Goal: Transaction & Acquisition: Purchase product/service

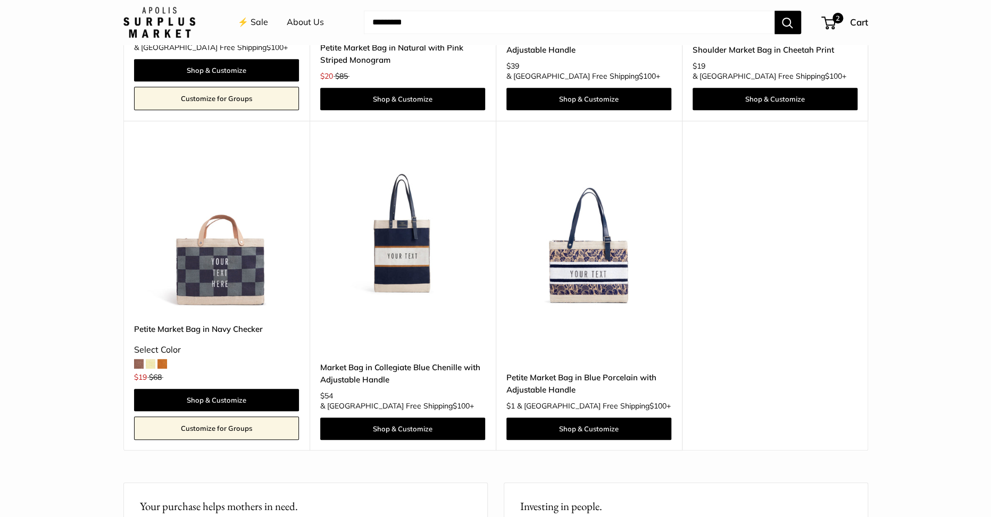
scroll to position [3341, 0]
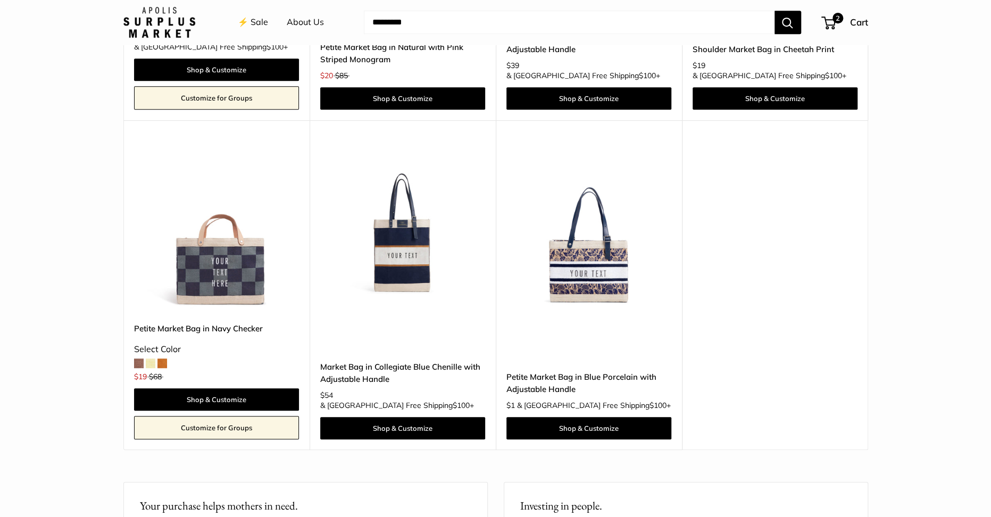
click at [0, 0] on img at bounding box center [0, 0] width 0 height 0
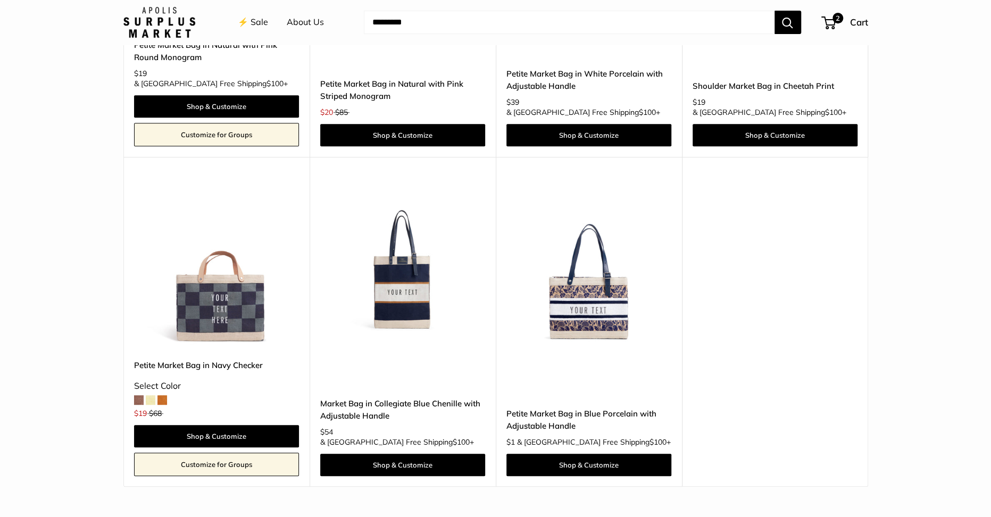
scroll to position [3305, 0]
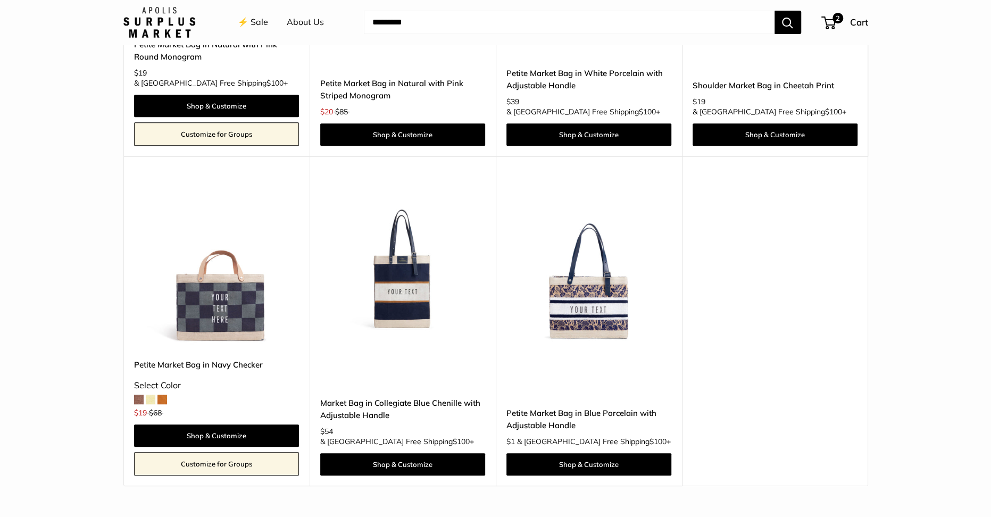
click at [0, 0] on img at bounding box center [0, 0] width 0 height 0
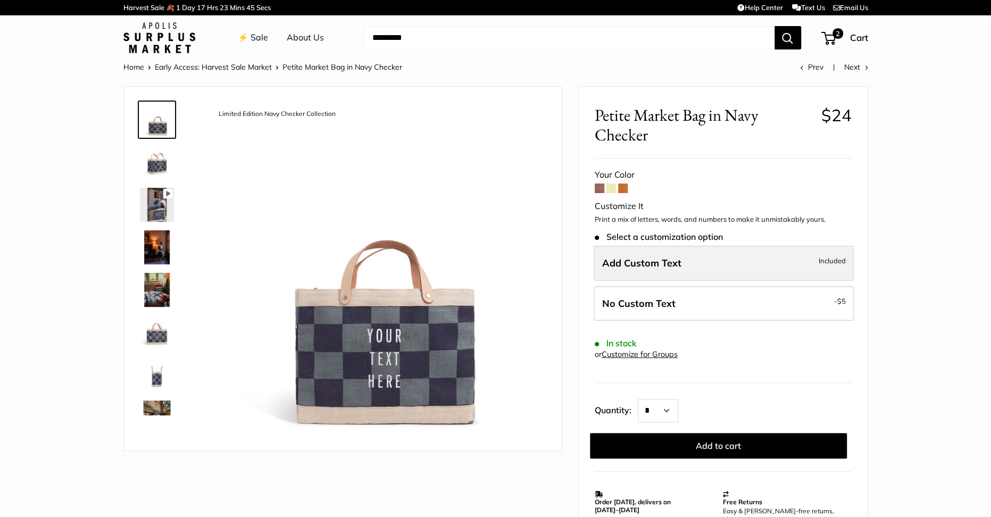
click at [672, 257] on span "Add Custom Text" at bounding box center [641, 263] width 79 height 12
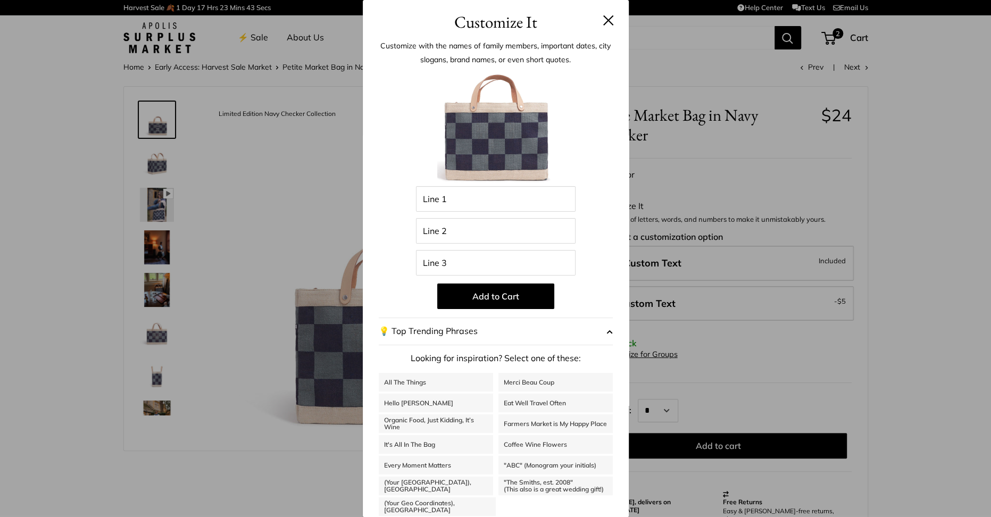
click at [604, 21] on button at bounding box center [608, 20] width 11 height 11
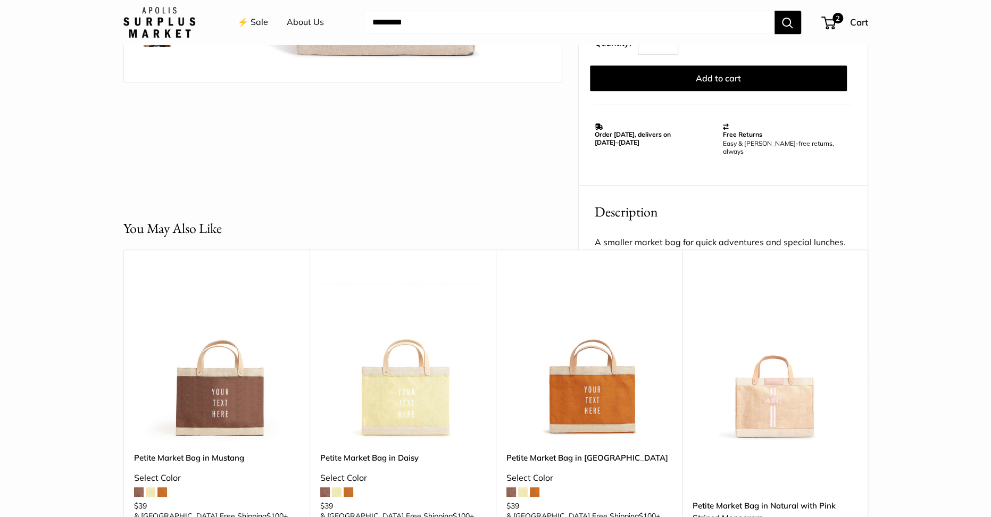
scroll to position [305, 0]
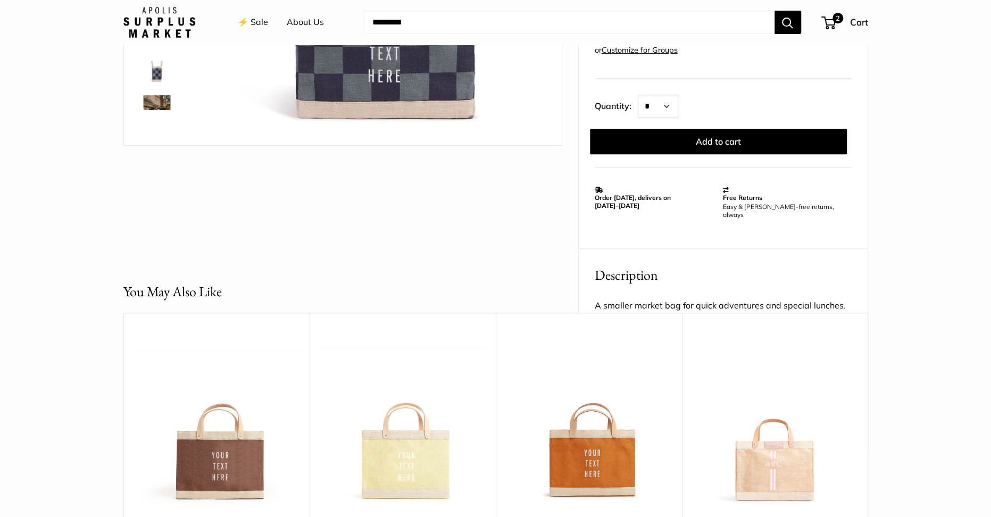
click at [634, 301] on p "A smaller market bag for quick adventures and special lunches. Featuring soft l…" at bounding box center [723, 330] width 257 height 64
click at [629, 267] on h2 "Description" at bounding box center [723, 275] width 257 height 21
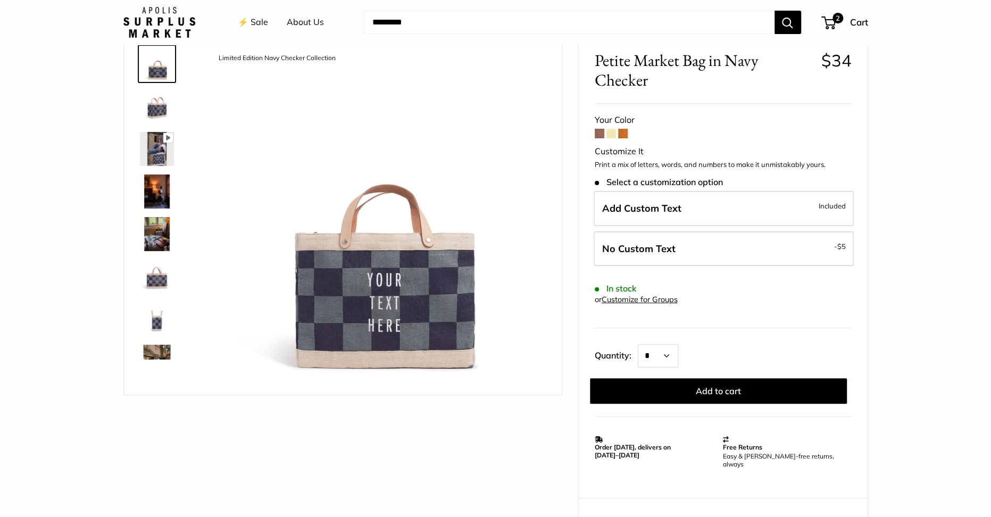
scroll to position [0, 0]
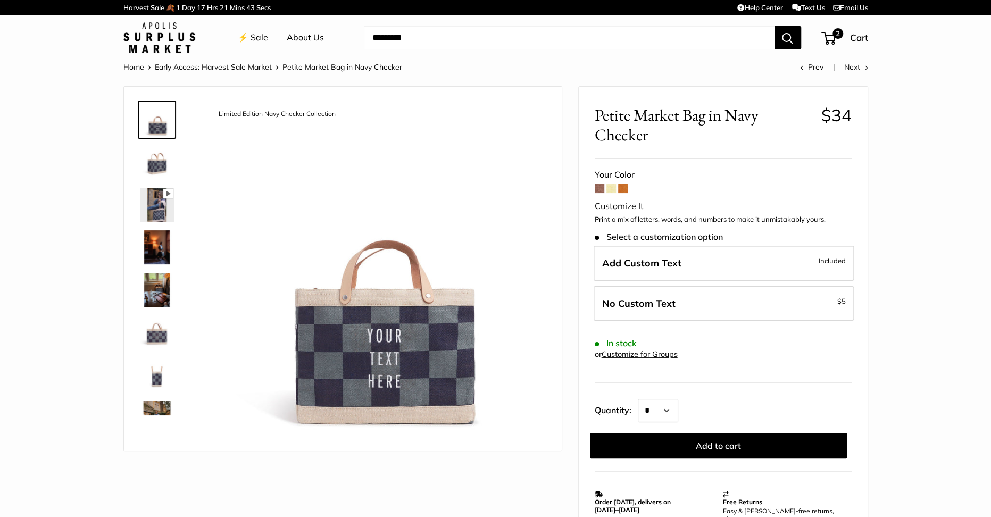
click at [173, 41] on img at bounding box center [159, 37] width 72 height 31
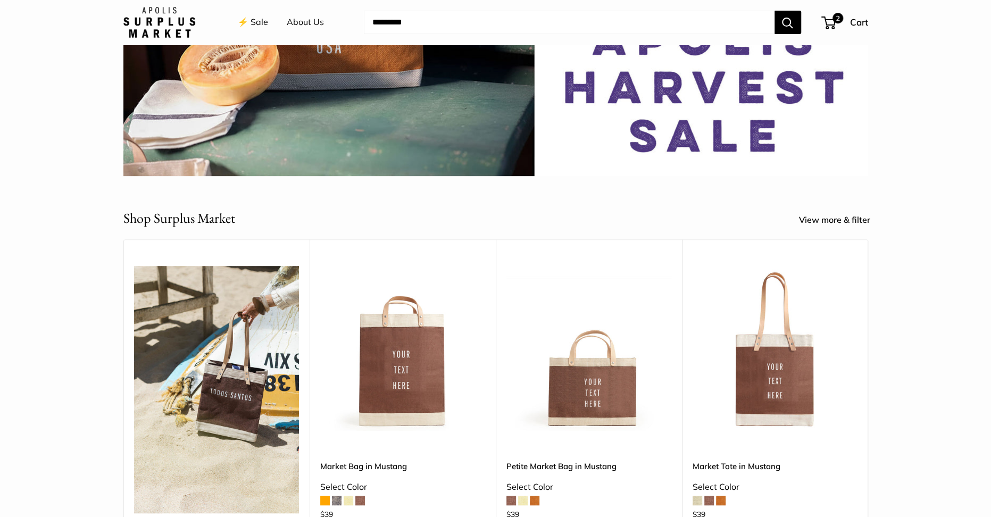
scroll to position [384, 0]
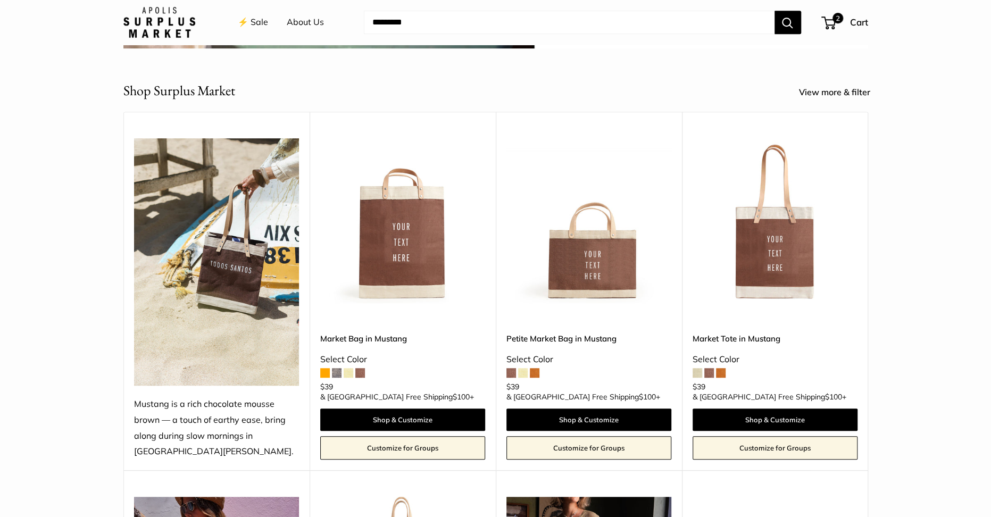
click at [0, 0] on img at bounding box center [0, 0] width 0 height 0
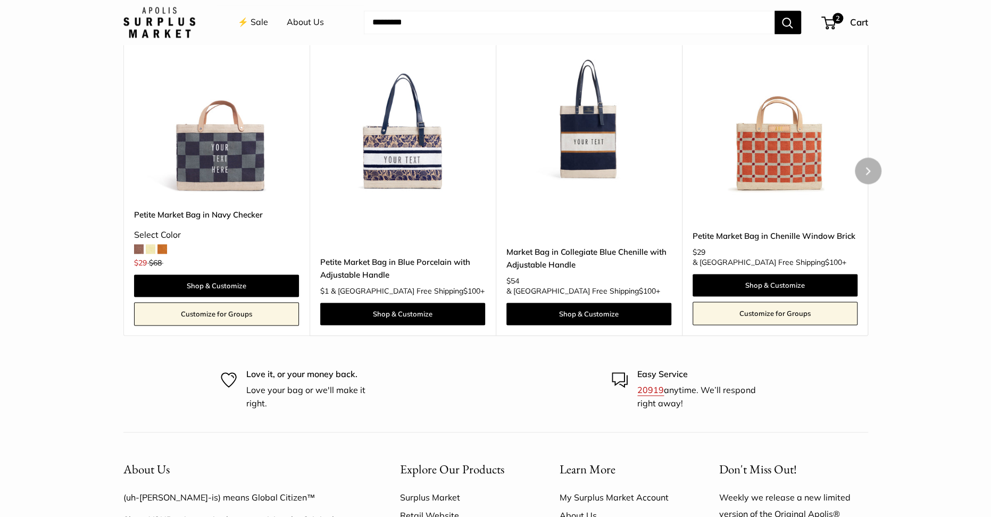
scroll to position [998, 0]
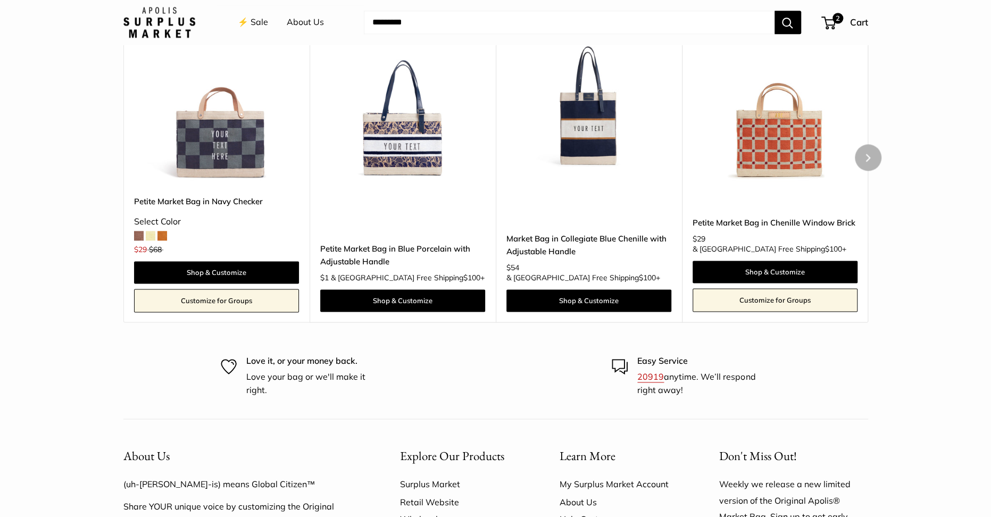
click at [555, 255] on link "Market Bag in Collegiate Blue Chenille with Adjustable Handle" at bounding box center [588, 244] width 165 height 25
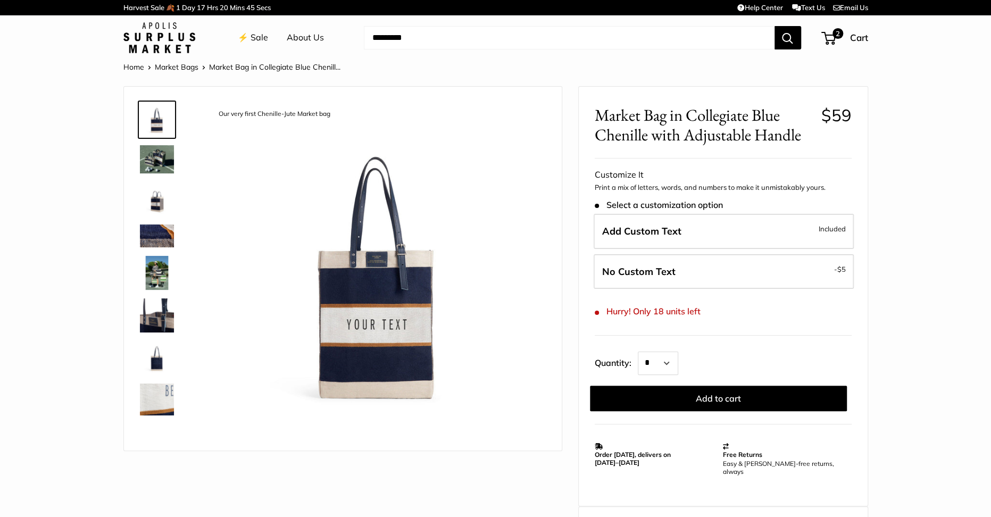
click at [253, 37] on link "⚡️ Sale" at bounding box center [253, 38] width 30 height 16
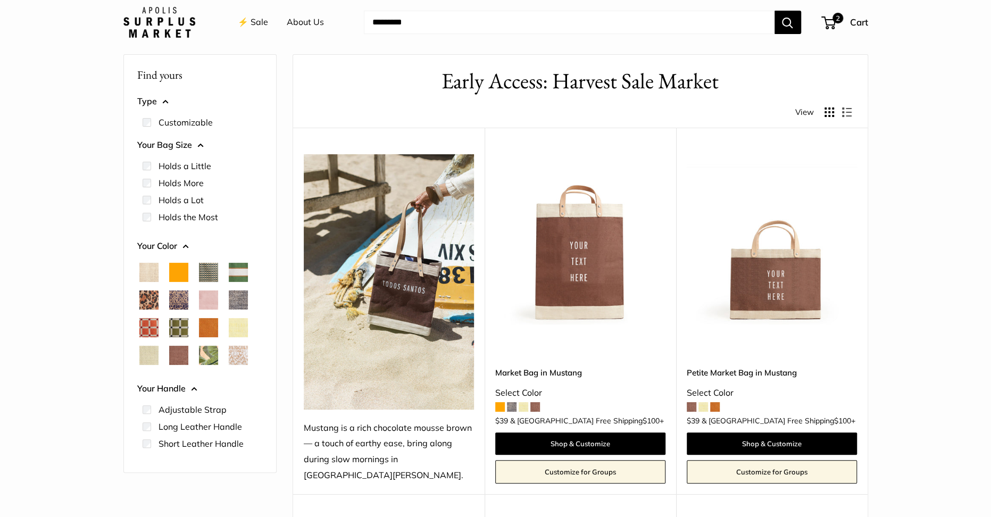
scroll to position [43, 0]
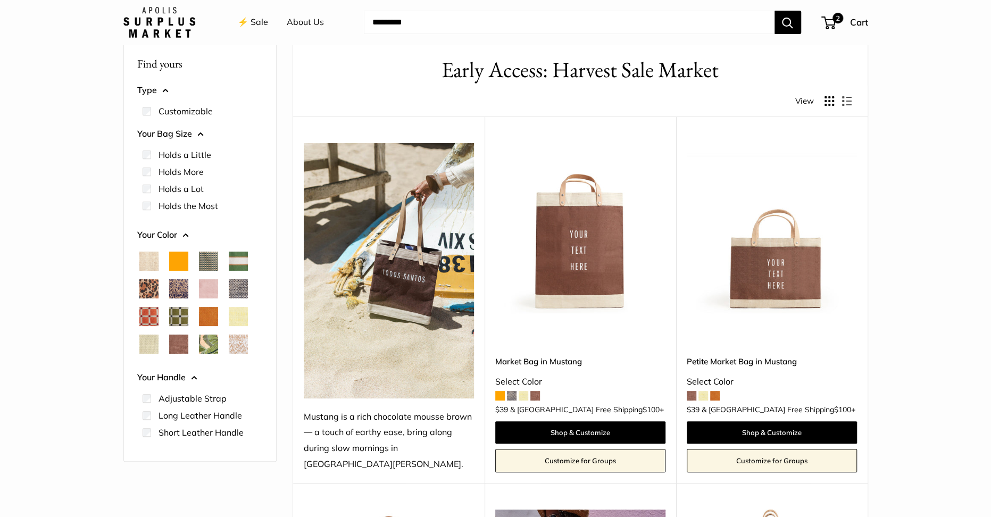
click at [525, 355] on link "Market Bag in Mustang" at bounding box center [580, 361] width 170 height 12
click at [758, 337] on div "Petite Market Bag in Mustang Select Color $39 & USA Free Shipping $100 + Shop &…" at bounding box center [772, 398] width 170 height 148
click at [758, 355] on link "Petite Market Bag in Mustang" at bounding box center [772, 361] width 170 height 12
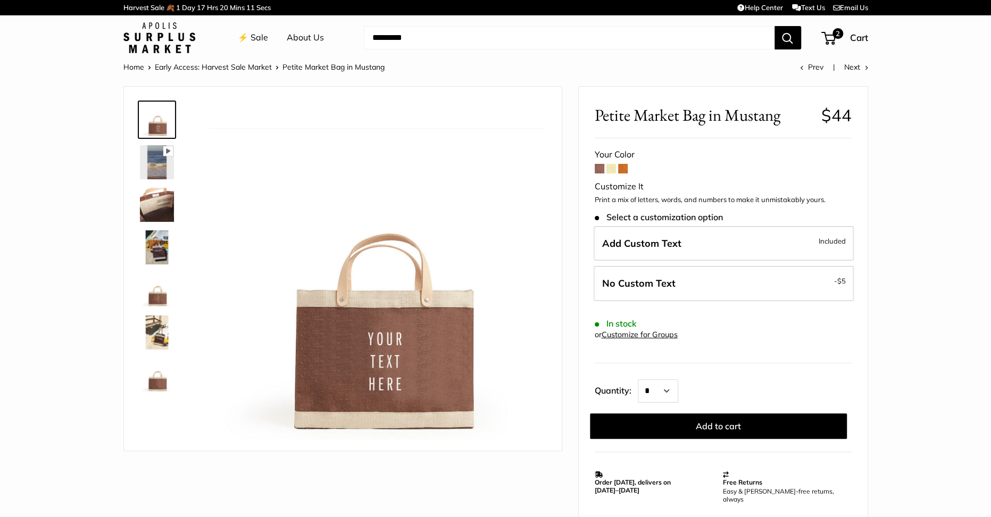
click at [177, 37] on img at bounding box center [159, 37] width 72 height 31
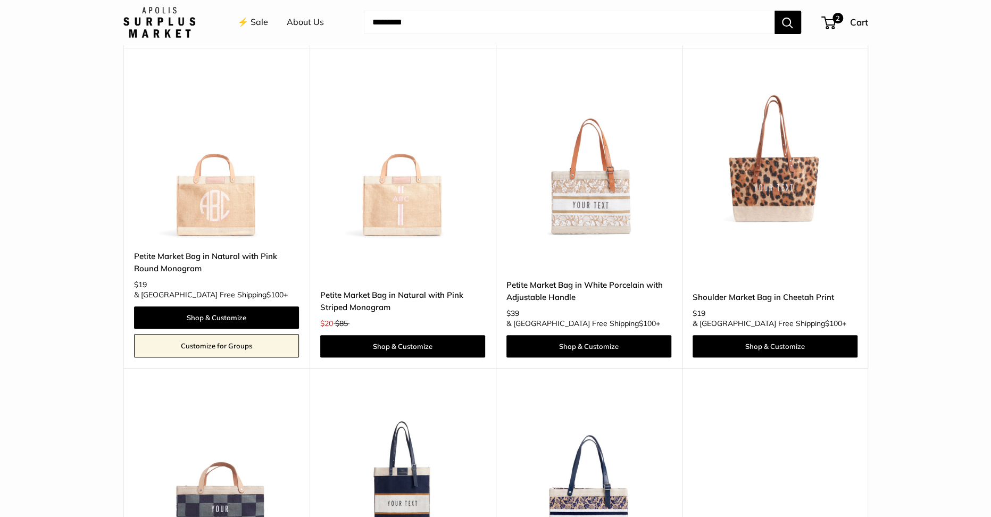
scroll to position [3094, 0]
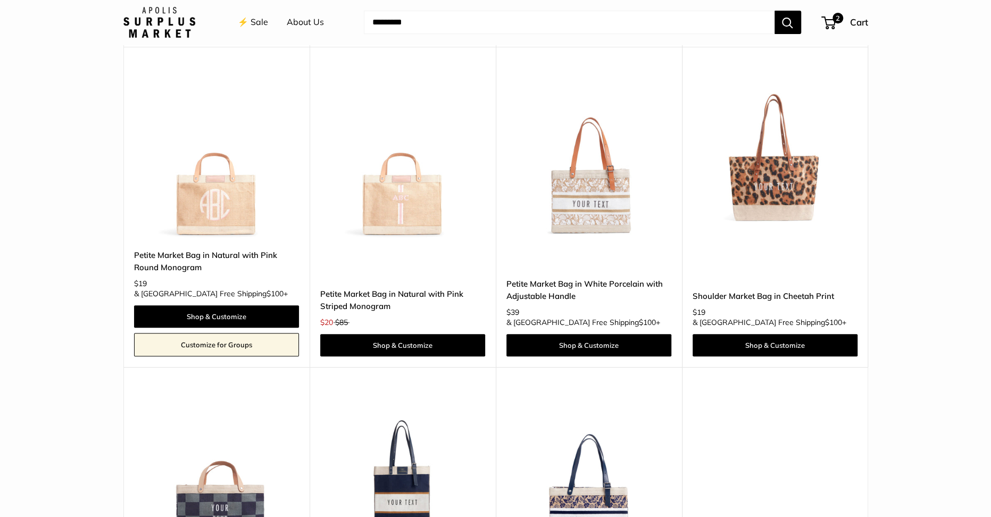
click at [0, 0] on img at bounding box center [0, 0] width 0 height 0
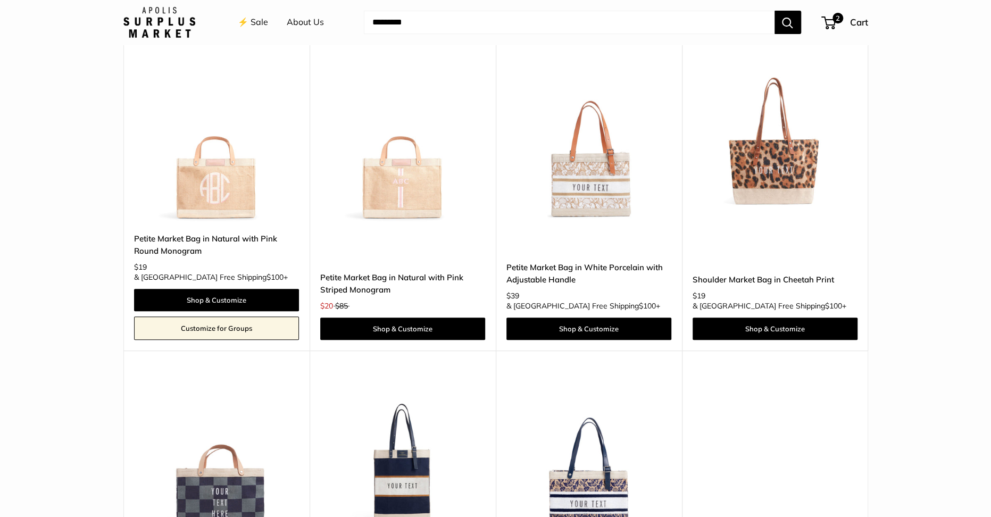
scroll to position [3092, 0]
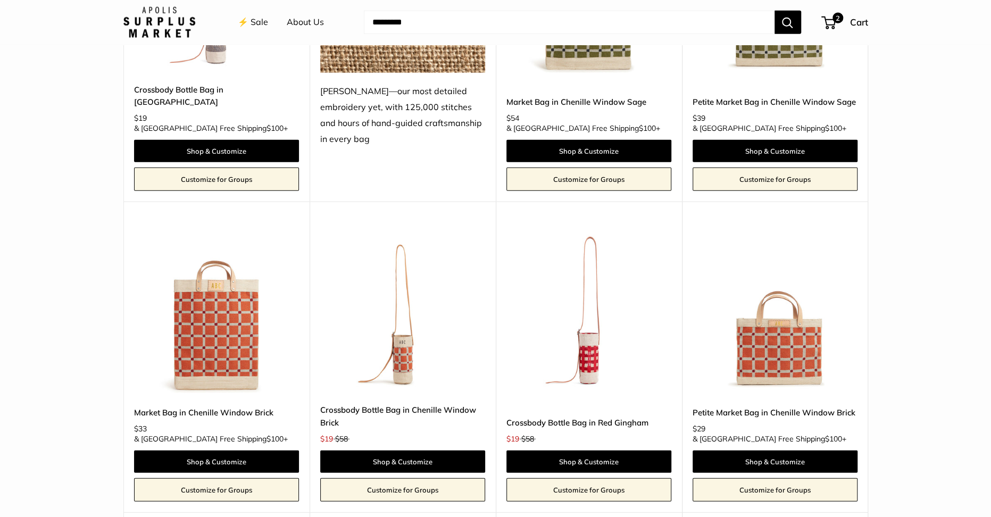
scroll to position [2054, 0]
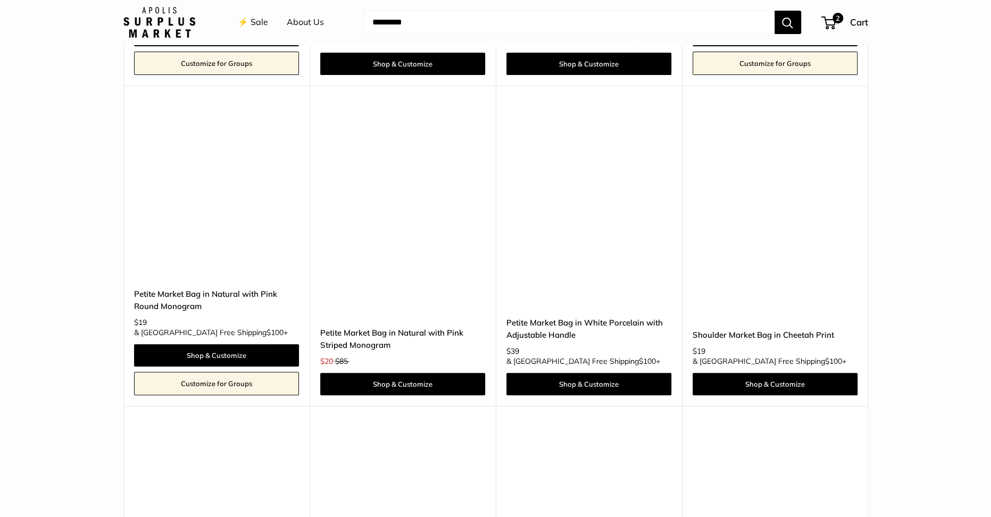
scroll to position [3057, 0]
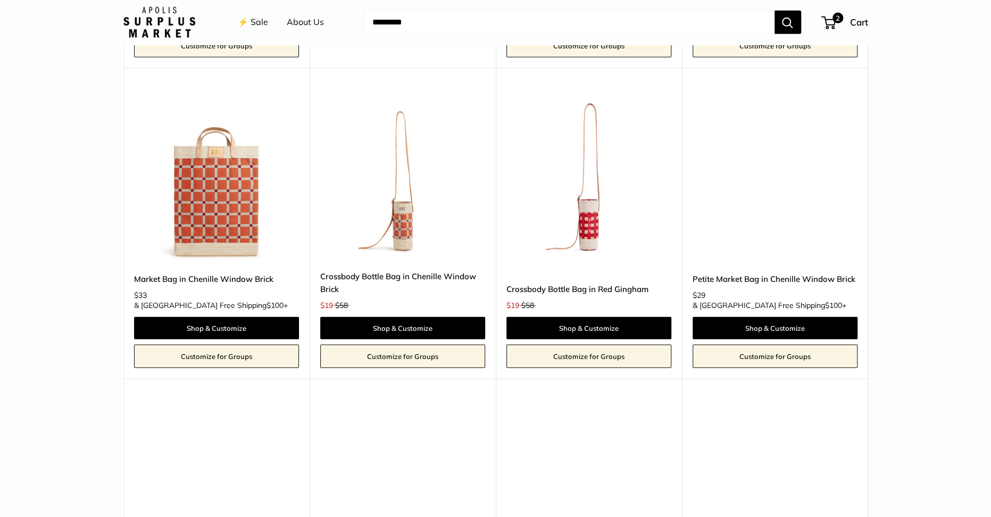
scroll to position [2011, 0]
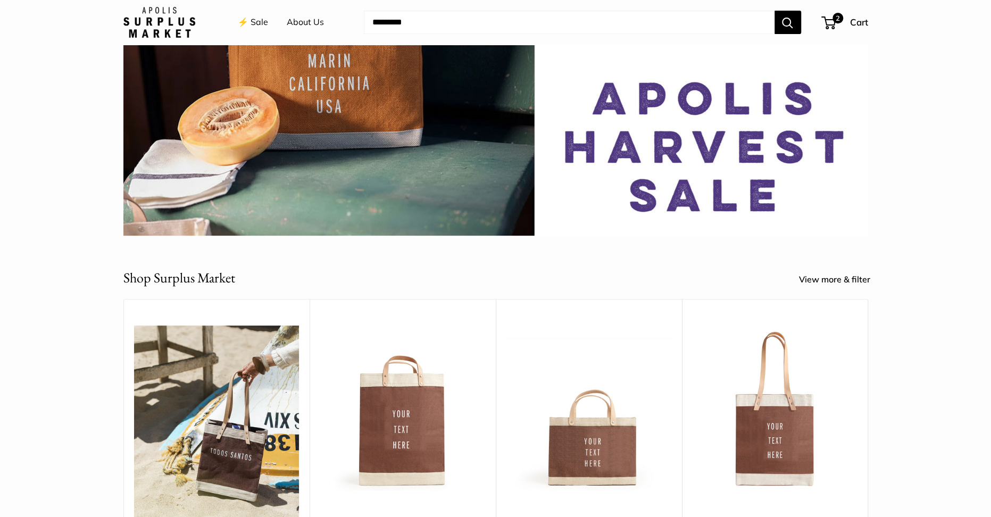
scroll to position [227, 0]
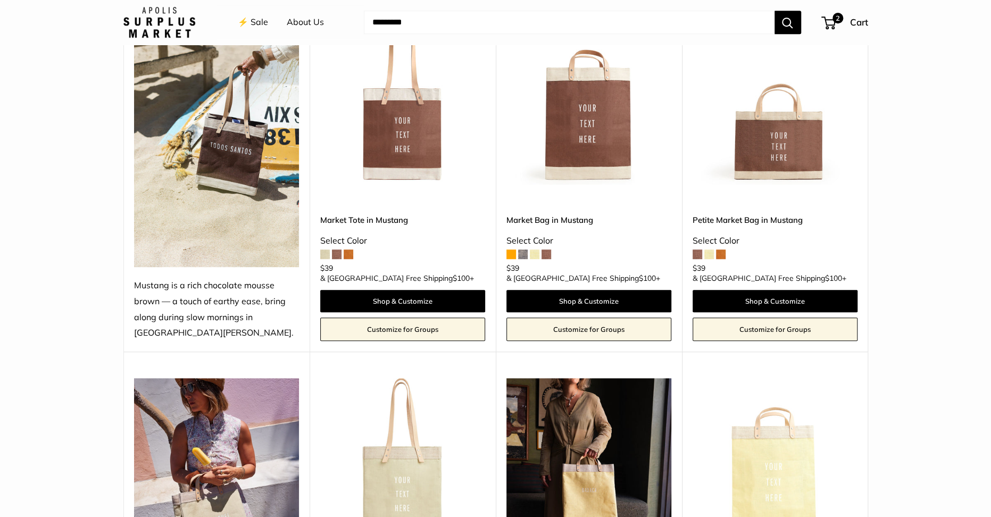
scroll to position [498, 0]
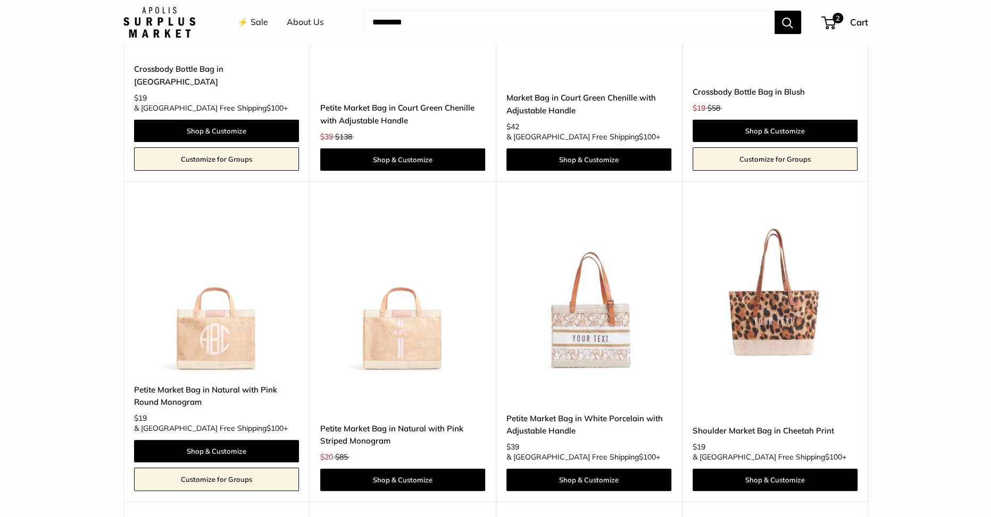
scroll to position [2909, 0]
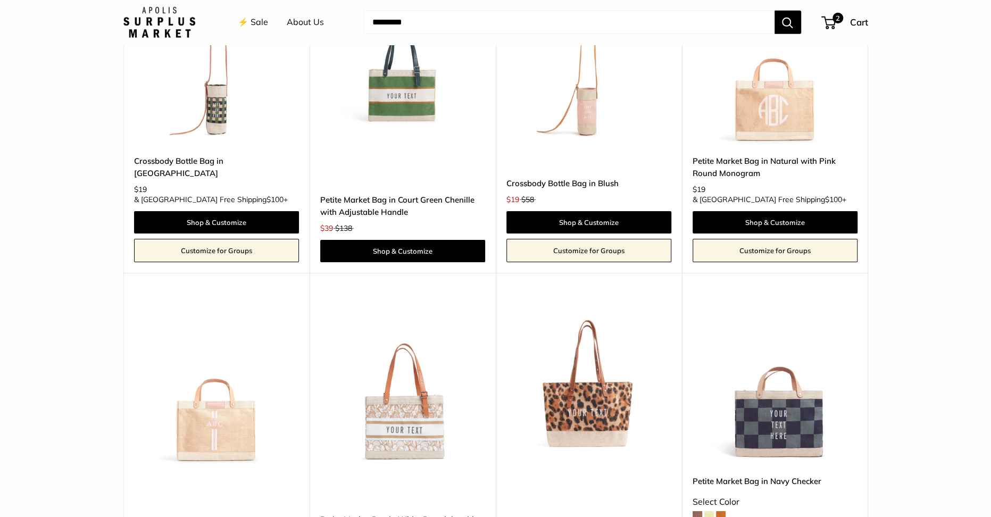
scroll to position [2557, 0]
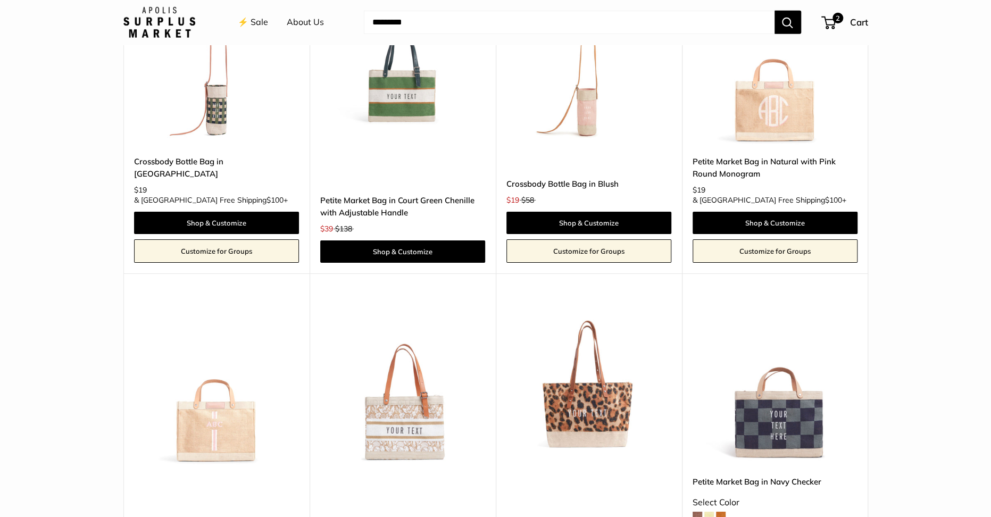
click at [0, 0] on img at bounding box center [0, 0] width 0 height 0
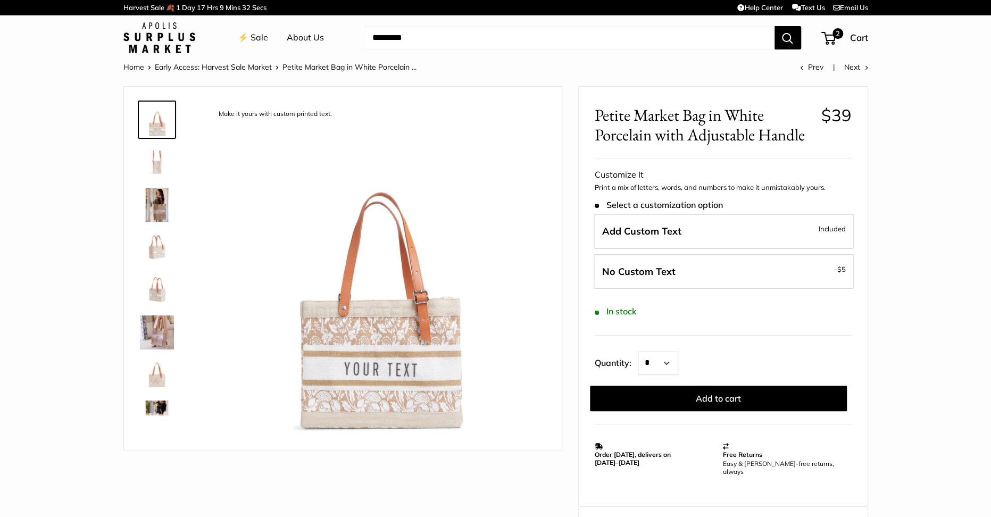
click at [255, 32] on link "⚡️ Sale" at bounding box center [253, 38] width 30 height 16
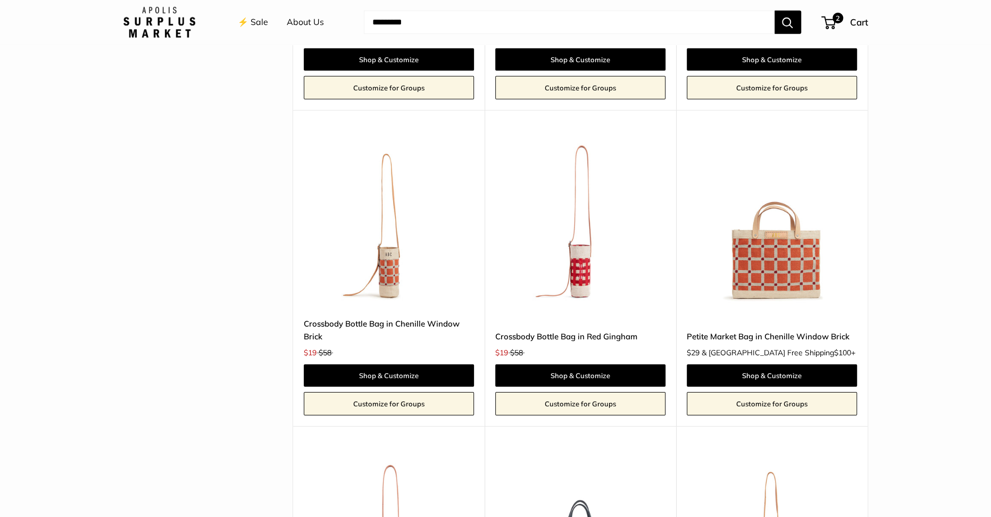
scroll to position [2403, 0]
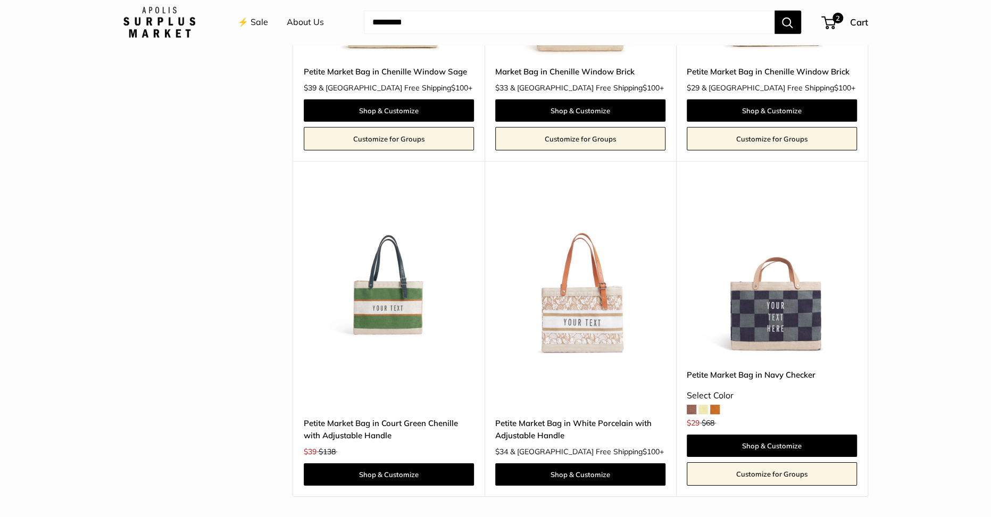
scroll to position [2350, 0]
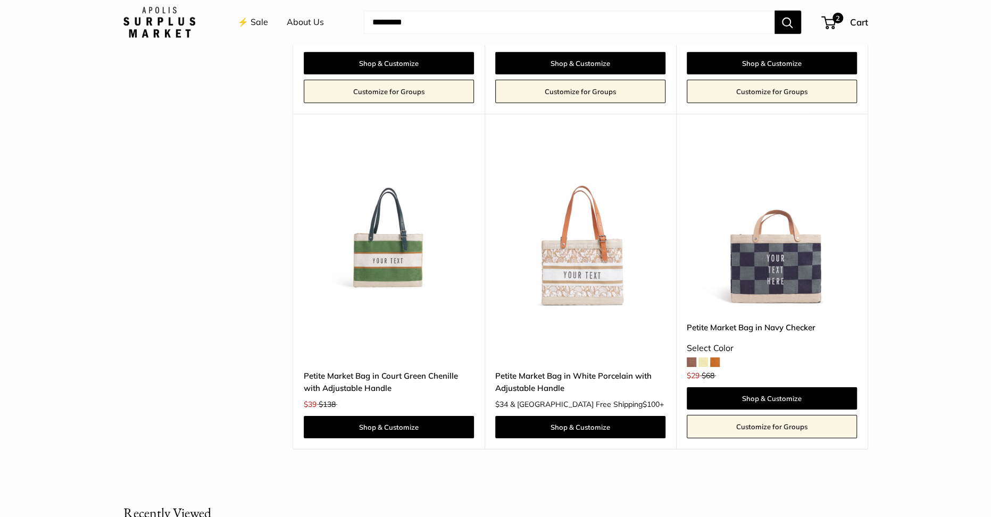
scroll to position [2352, 0]
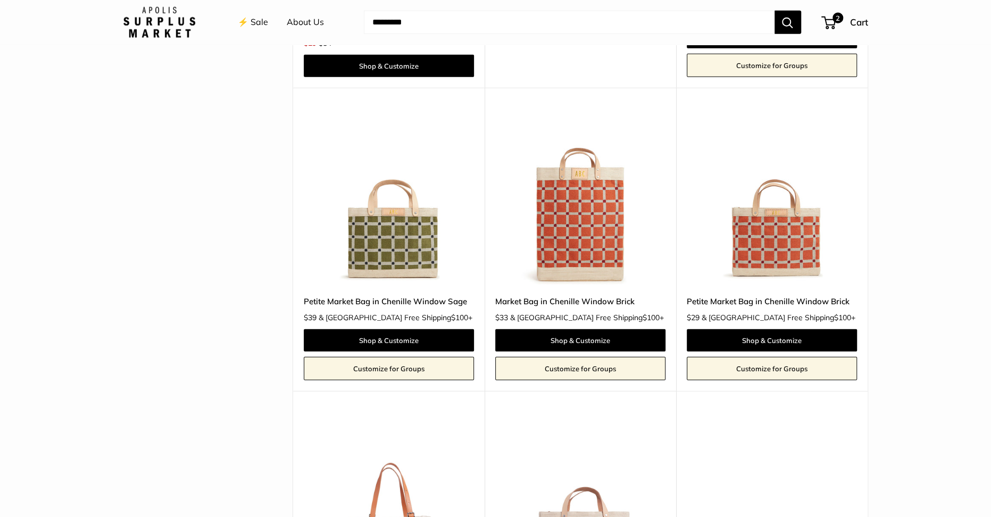
scroll to position [2159, 0]
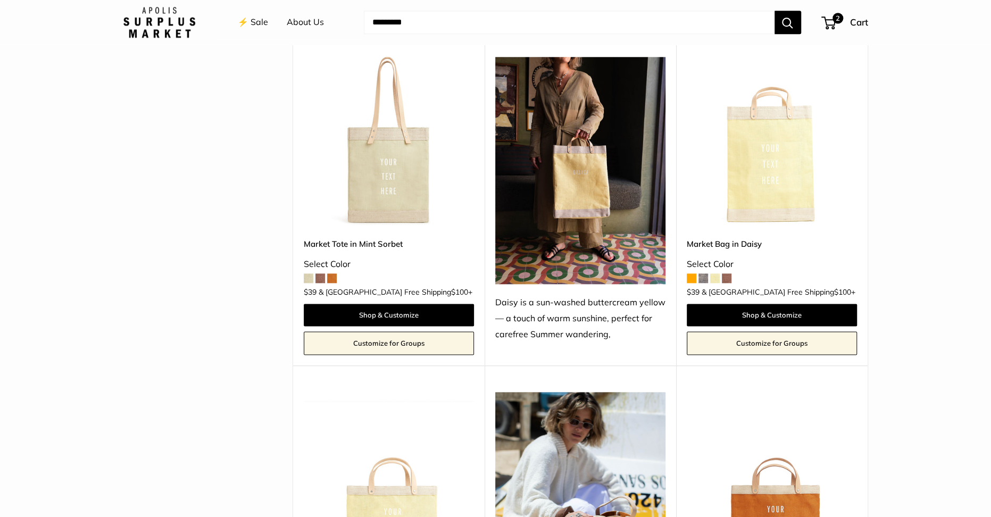
scroll to position [825, 0]
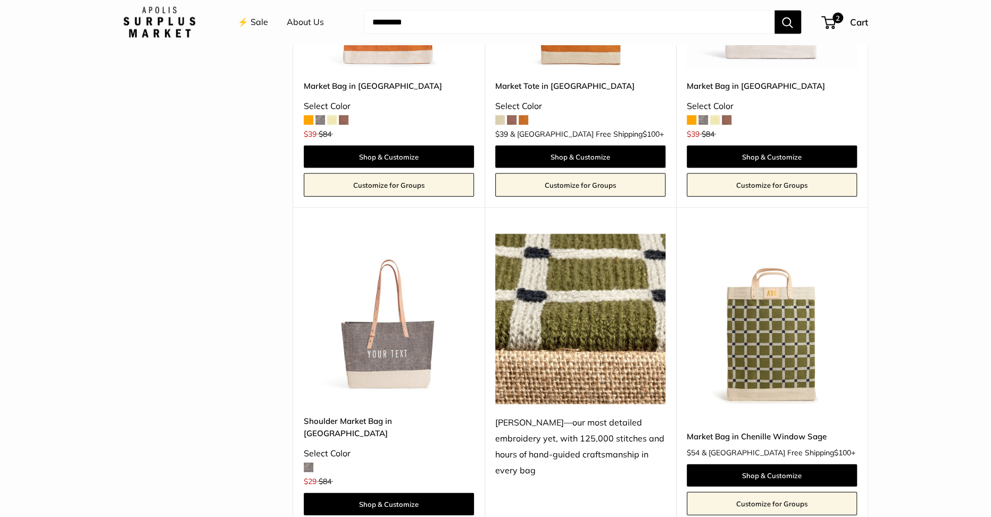
scroll to position [1616, 0]
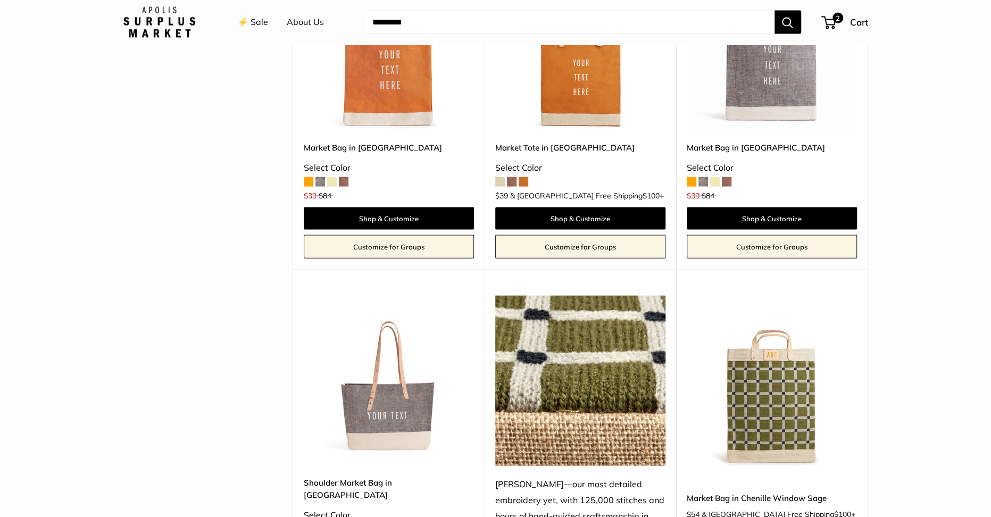
click at [0, 0] on img at bounding box center [0, 0] width 0 height 0
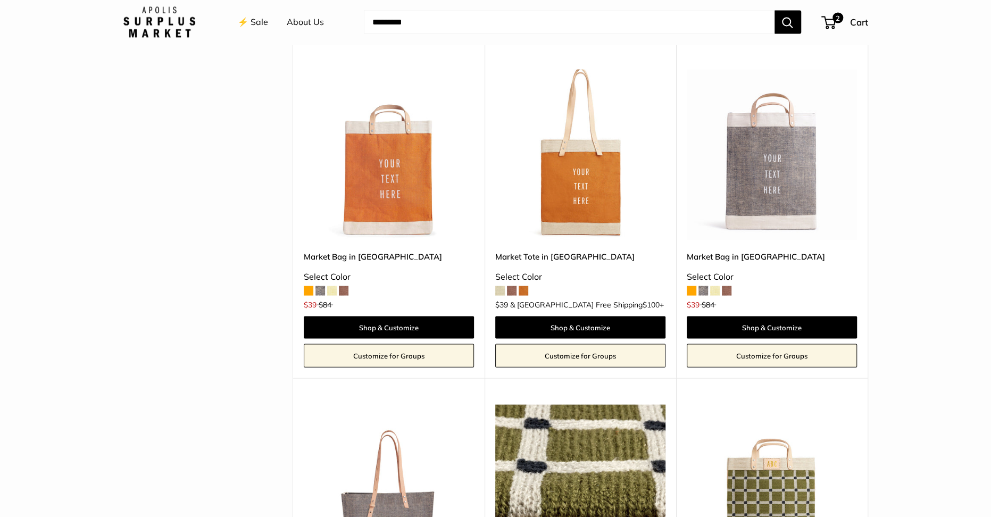
scroll to position [1502, 0]
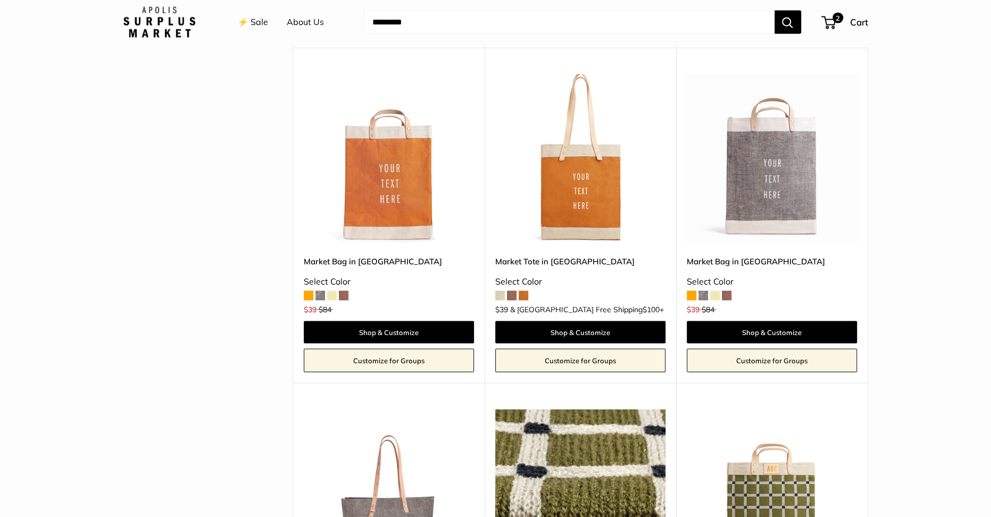
click at [0, 0] on img at bounding box center [0, 0] width 0 height 0
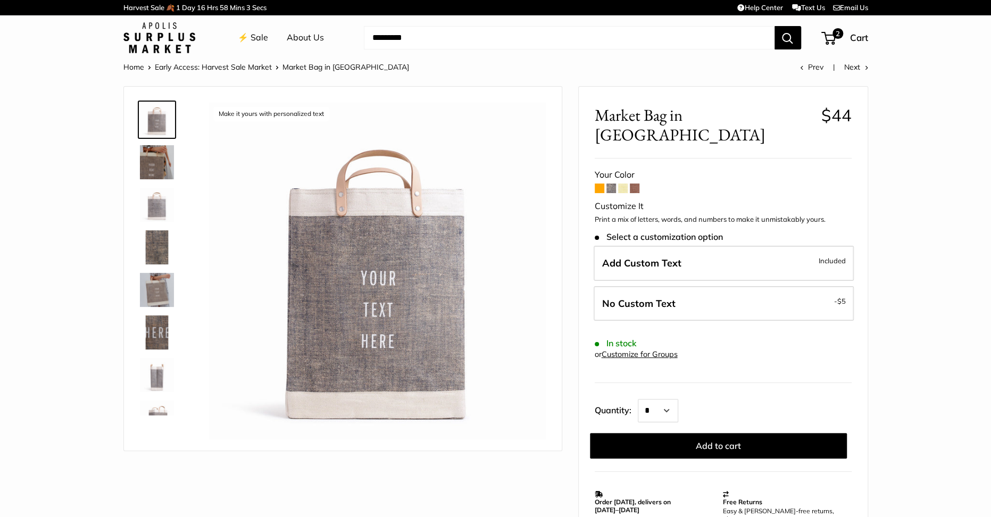
click at [262, 37] on link "⚡️ Sale" at bounding box center [253, 38] width 30 height 16
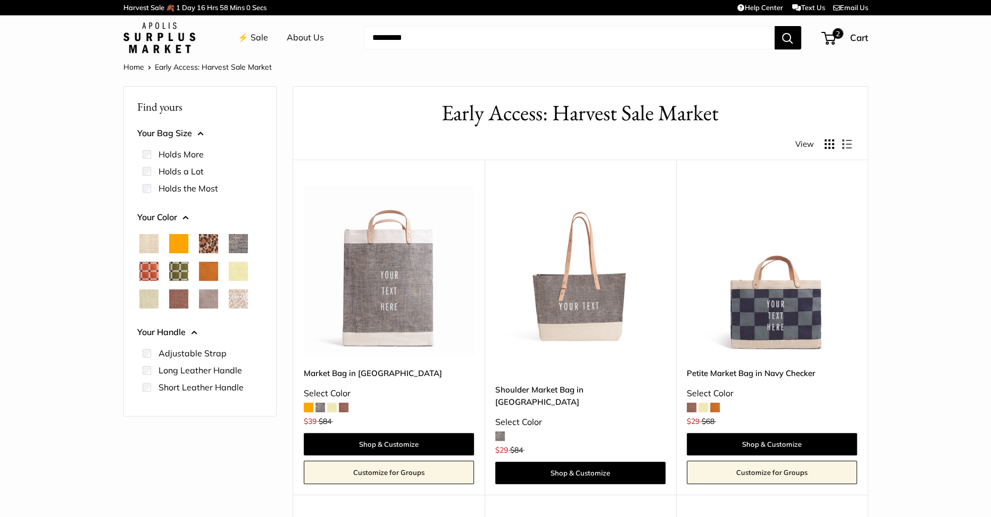
click at [254, 36] on link "⚡️ Sale" at bounding box center [253, 38] width 30 height 16
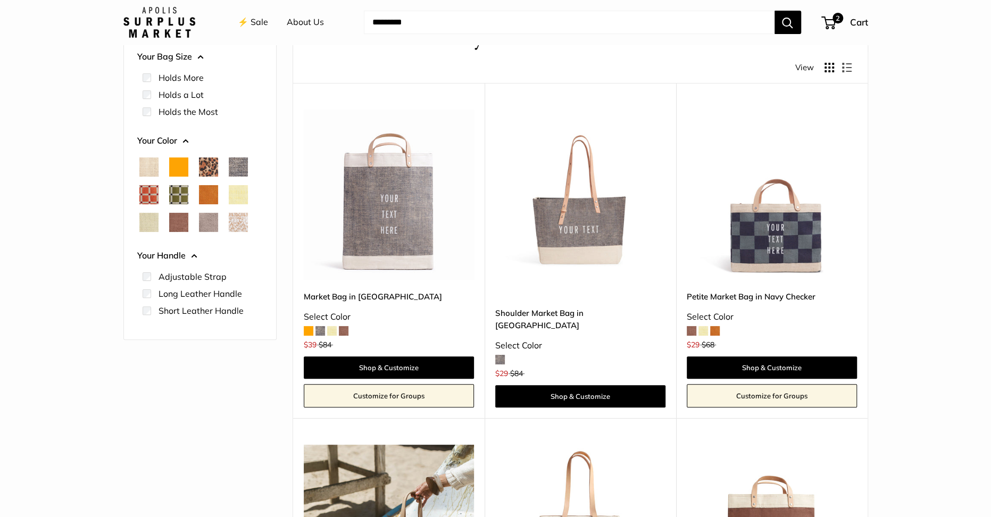
scroll to position [54, 0]
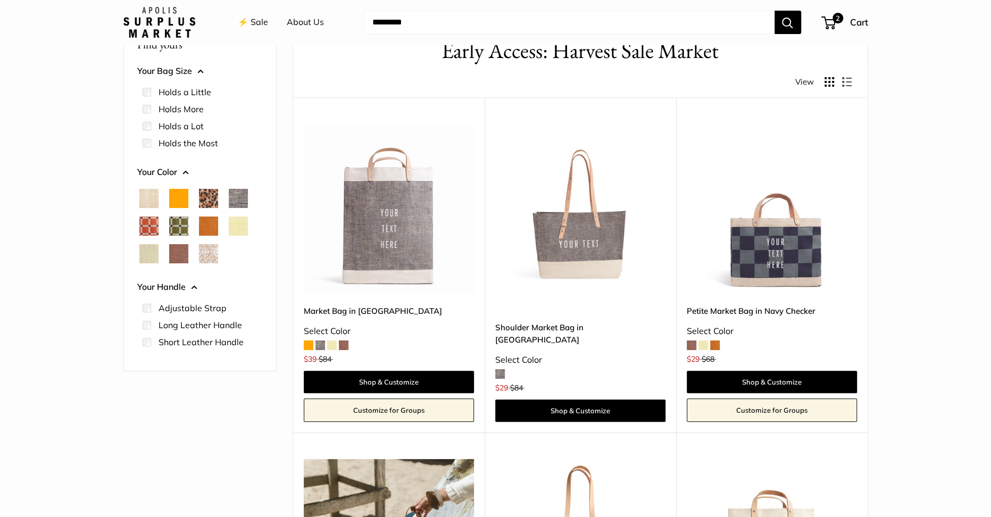
scroll to position [59, 0]
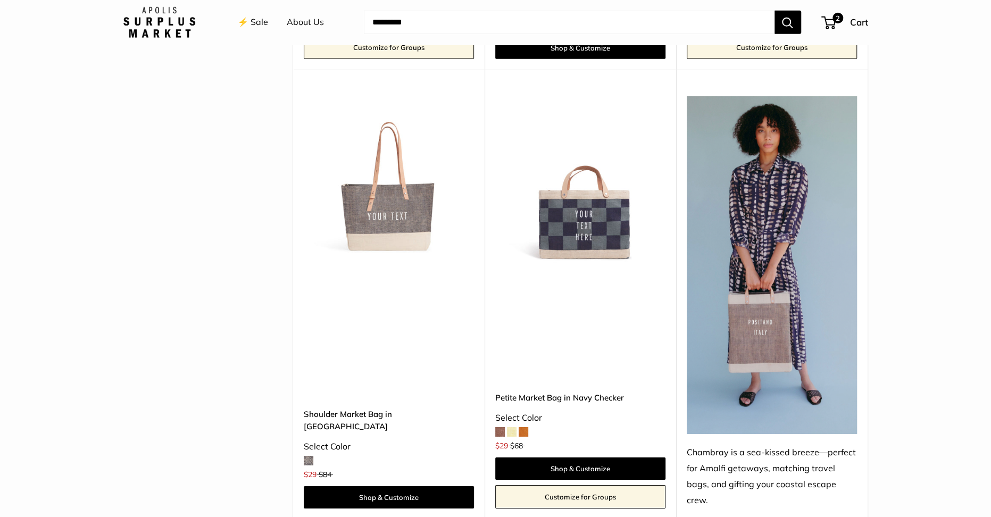
scroll to position [2453, 0]
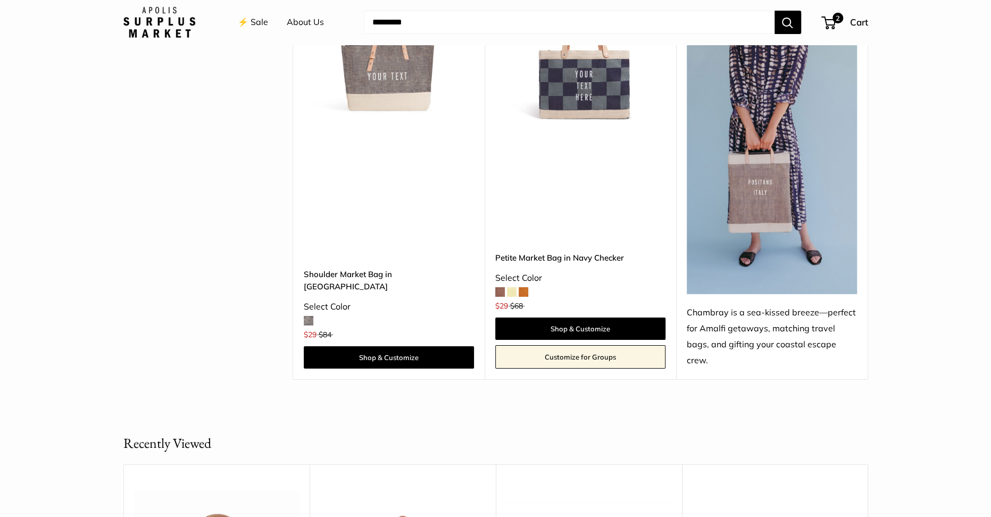
scroll to position [2714, 0]
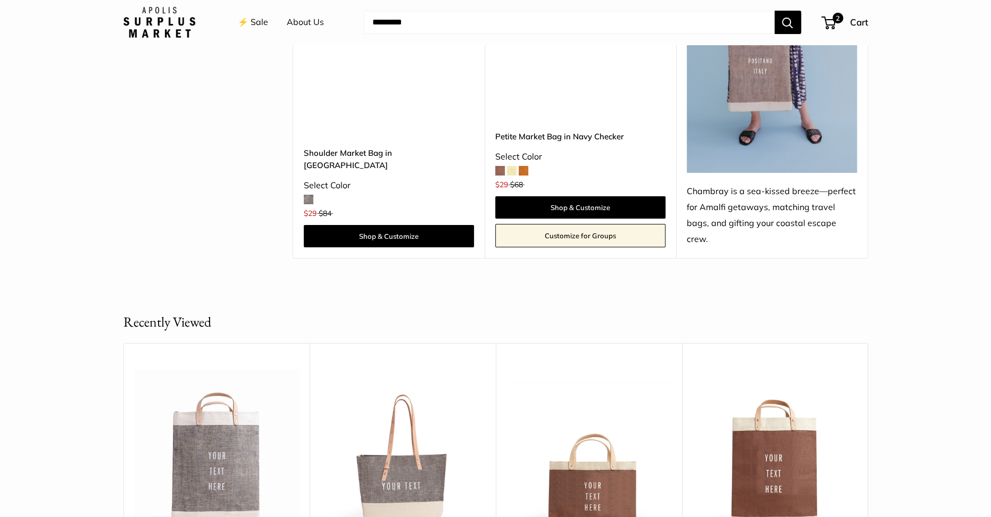
click at [732, 163] on div "Upgrade: Next Day Fulfillment SOLD OUT Chambray is a sea-kissed breeze—perfect …" at bounding box center [771, 33] width 191 height 449
click at [730, 127] on img at bounding box center [772, 4] width 170 height 338
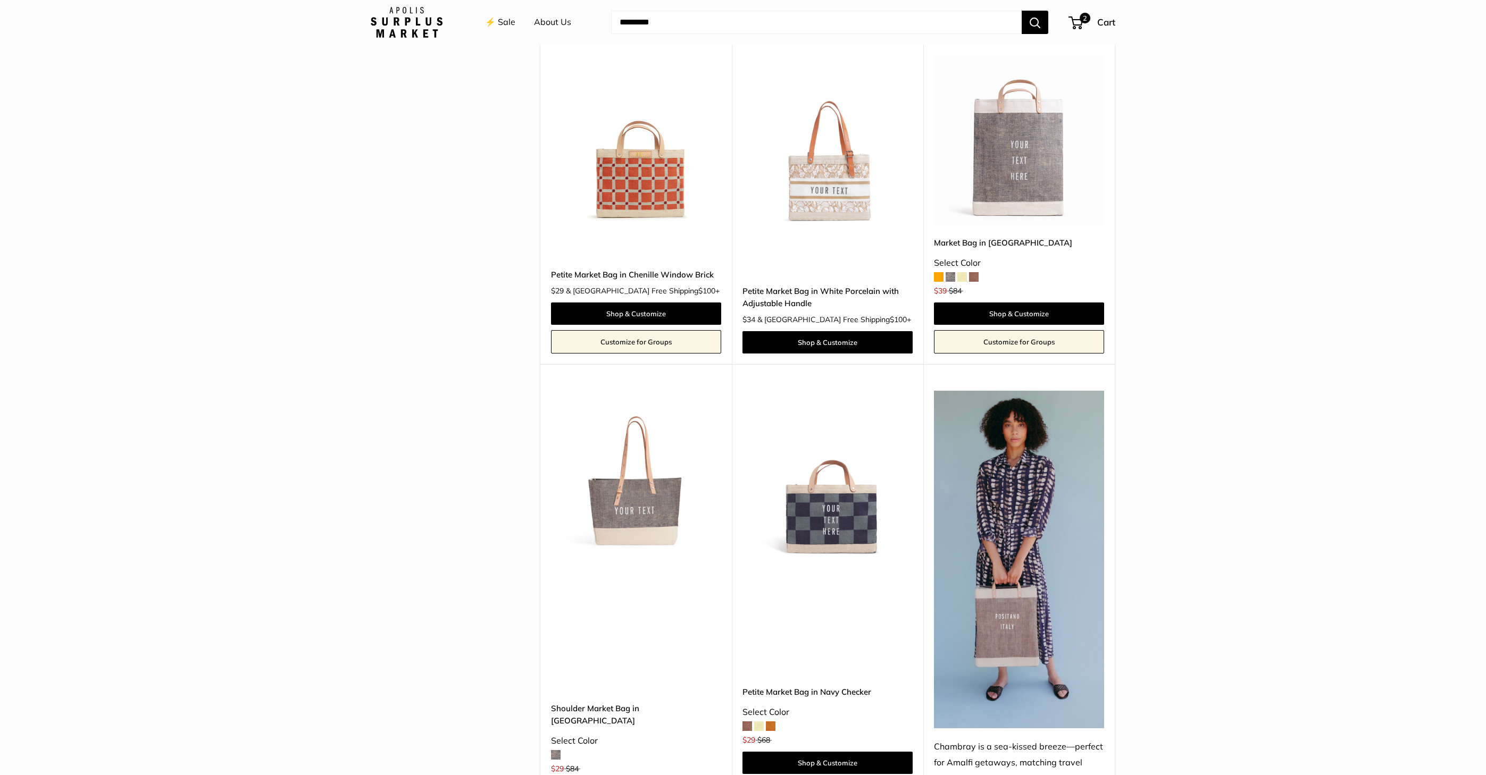
scroll to position [2157, 0]
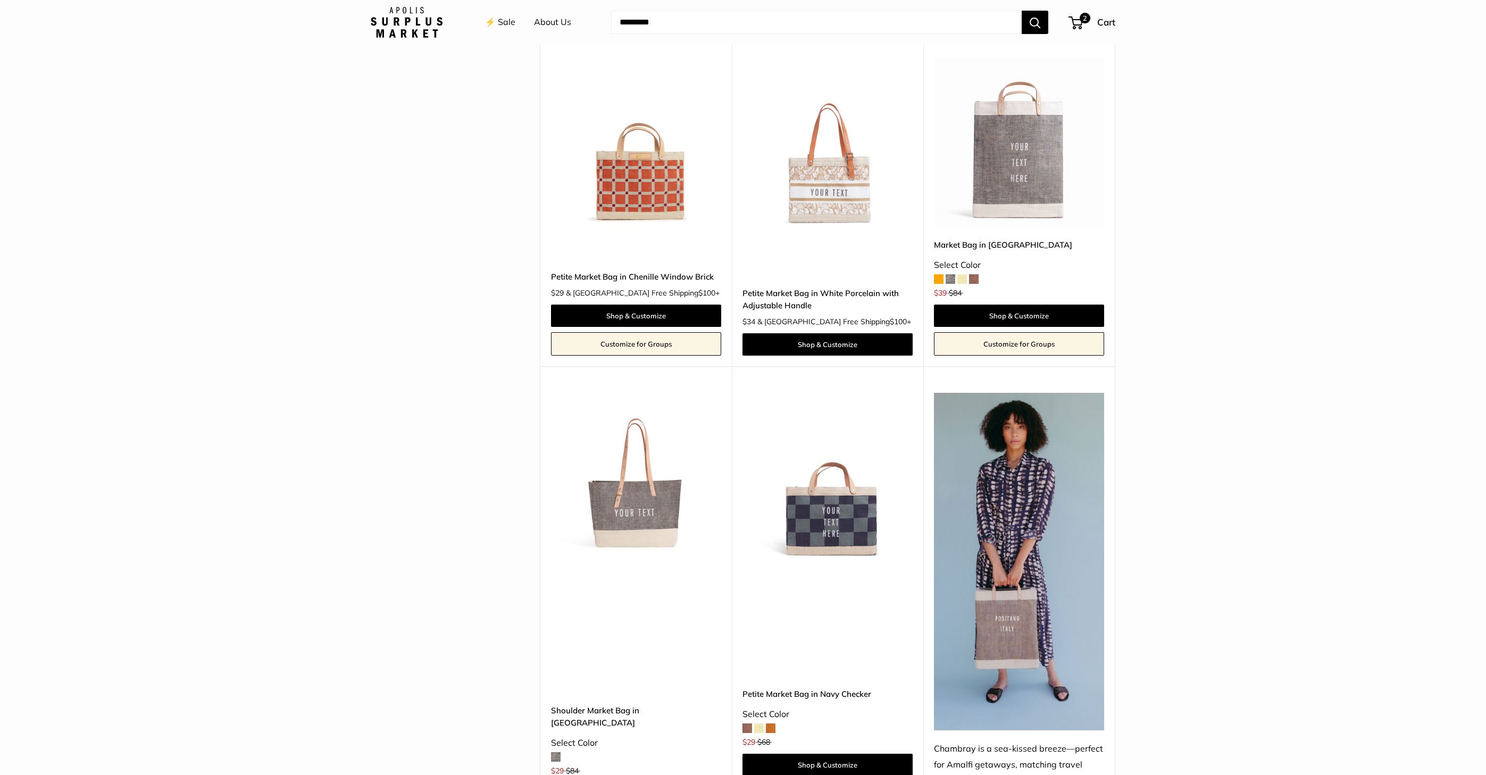
click at [399, 24] on img at bounding box center [407, 22] width 72 height 31
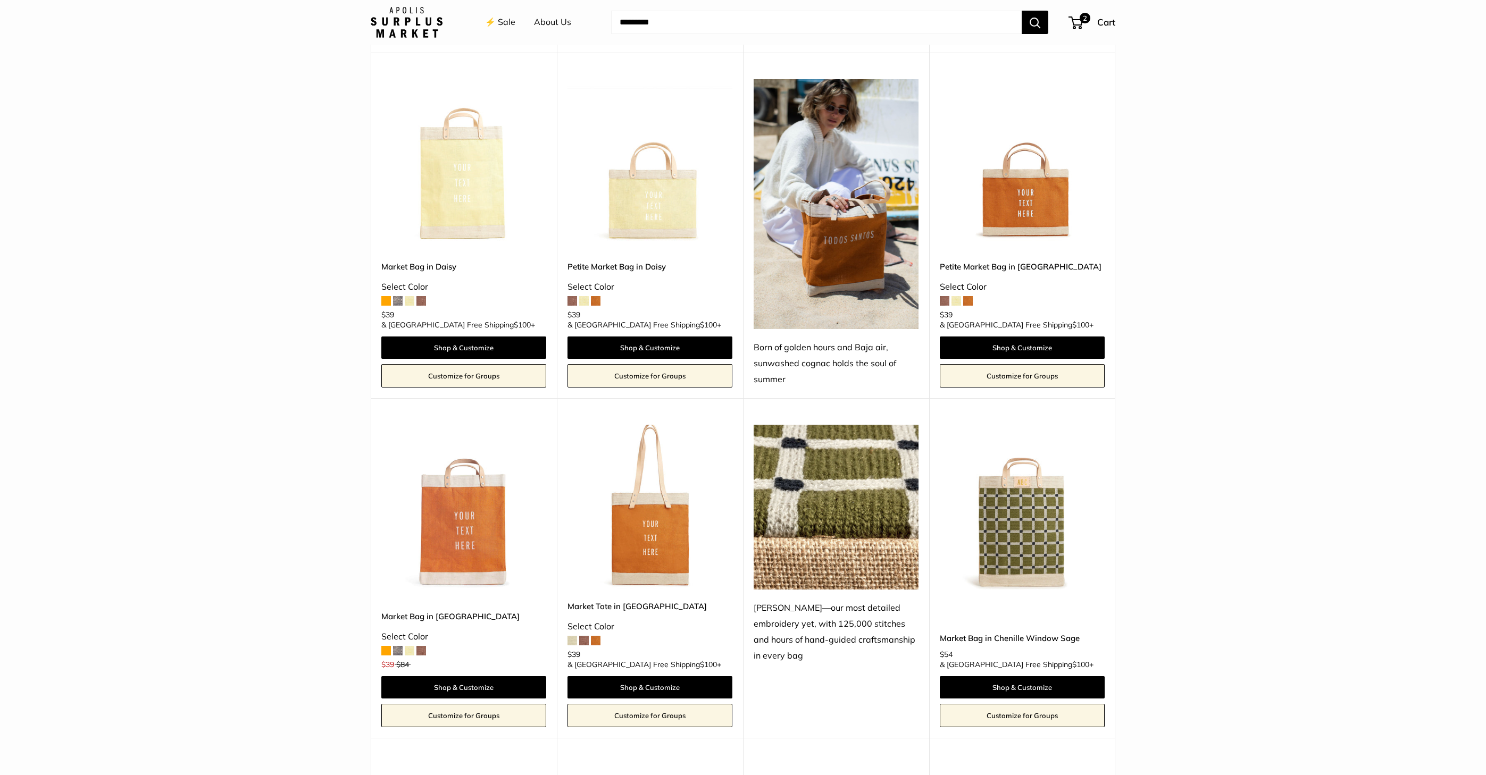
scroll to position [1132, 0]
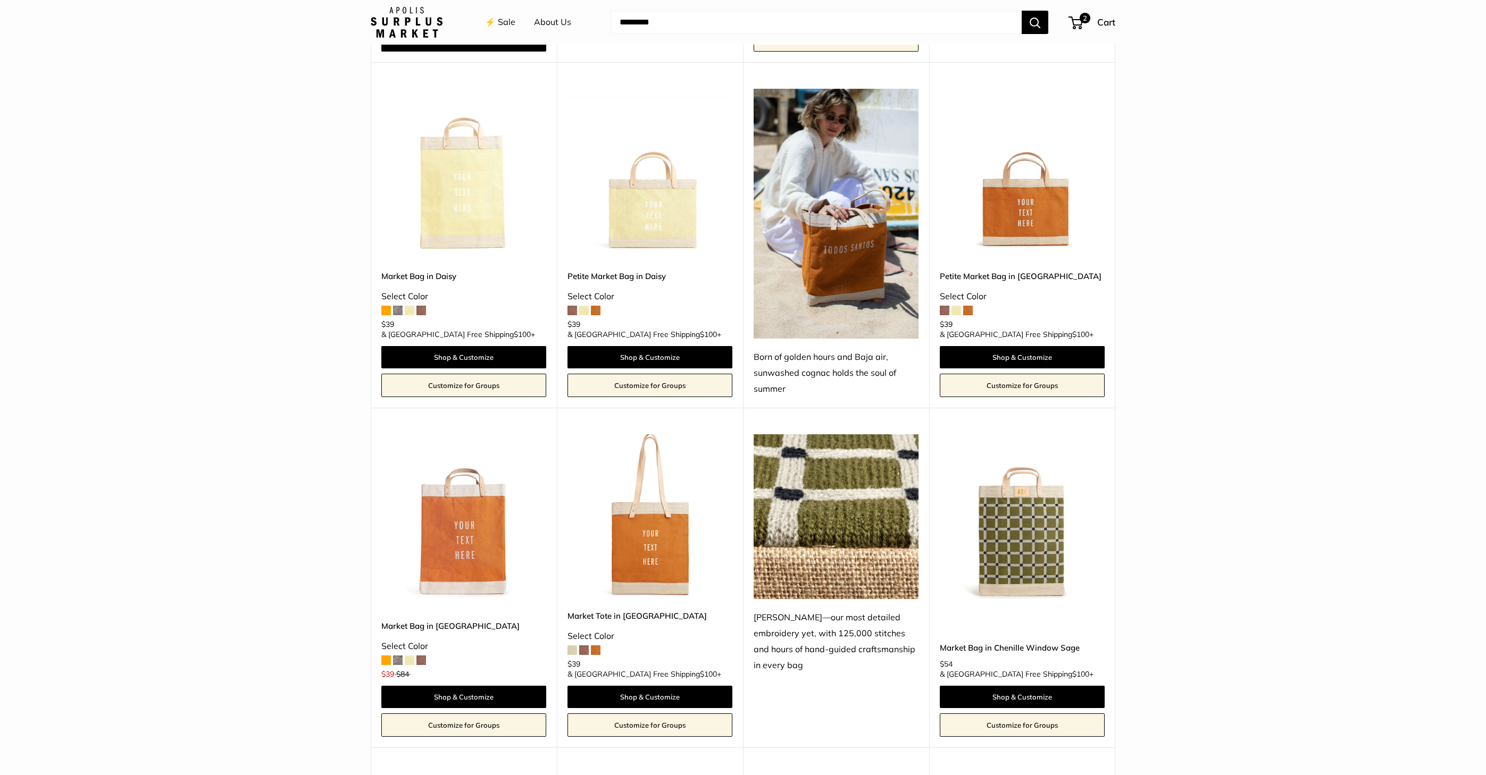
click at [497, 19] on link "⚡️ Sale" at bounding box center [500, 22] width 30 height 16
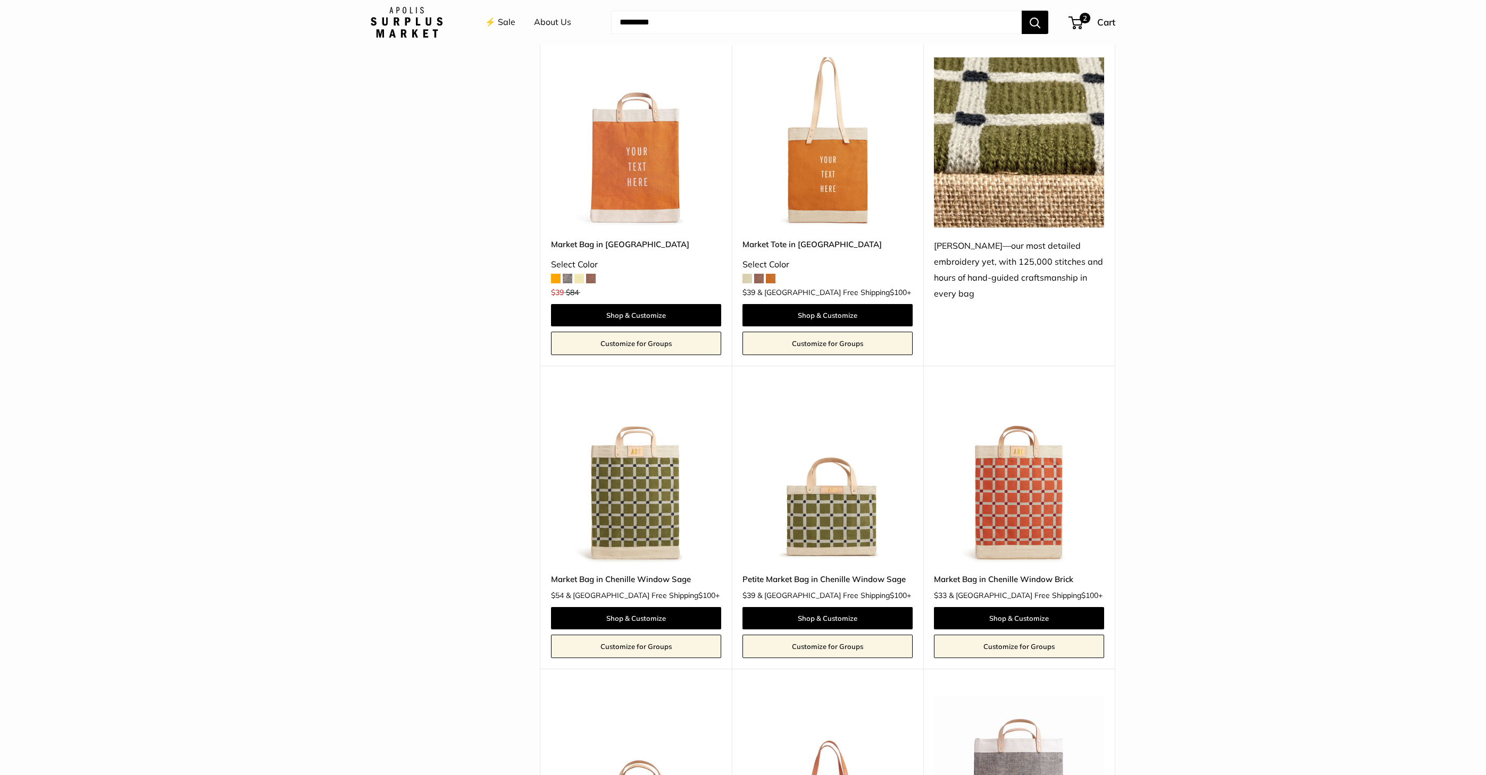
scroll to position [1481, 0]
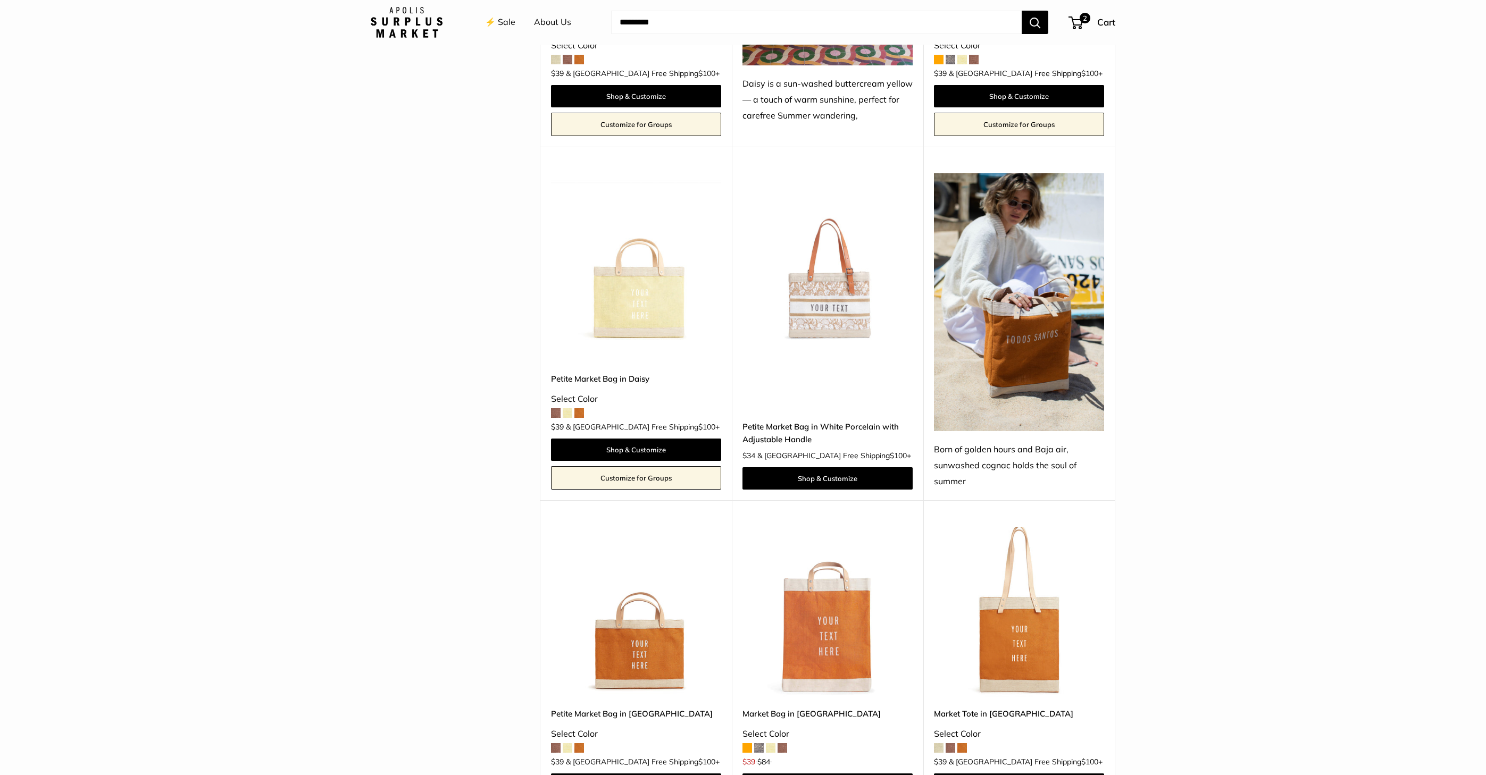
scroll to position [1009, 0]
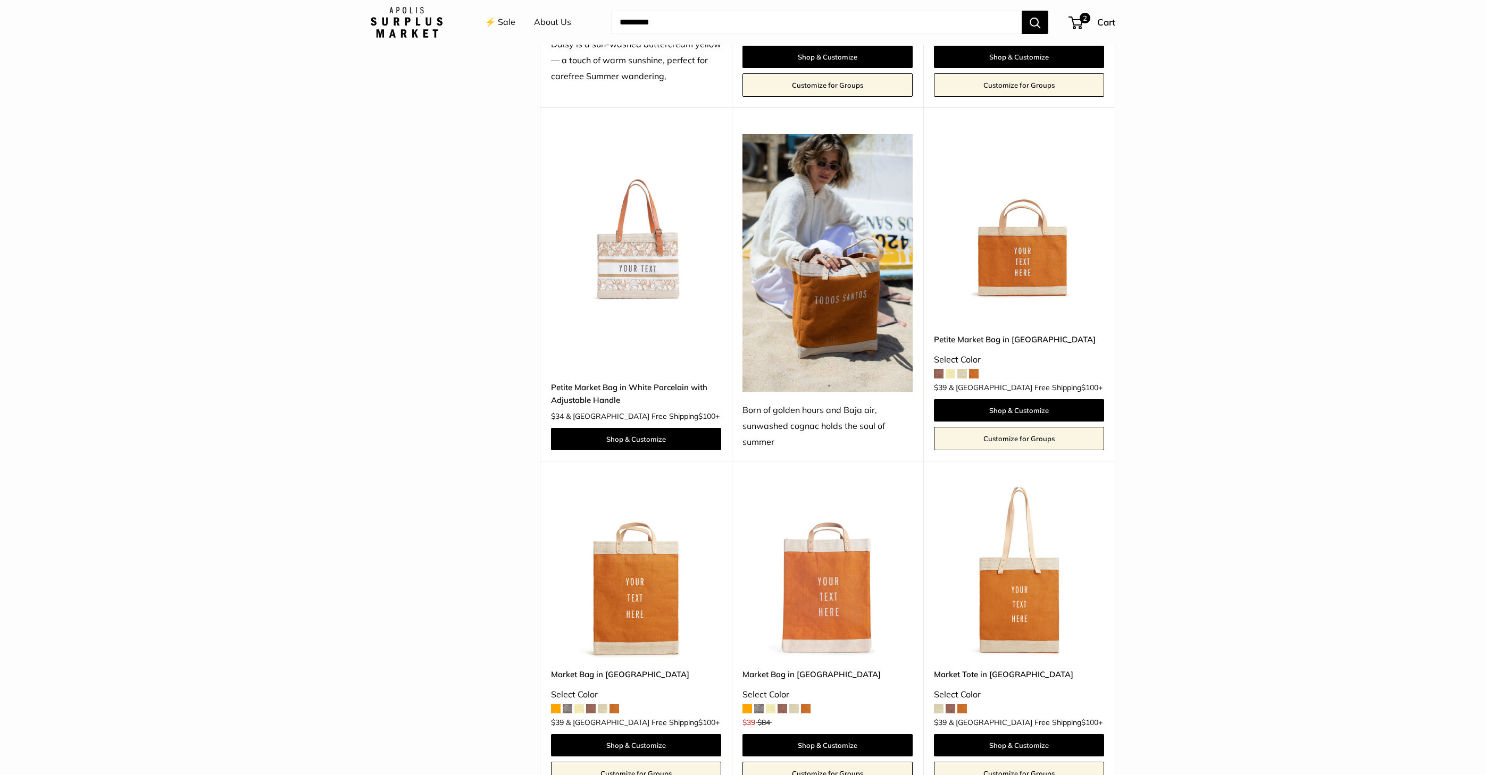
scroll to position [1462, 0]
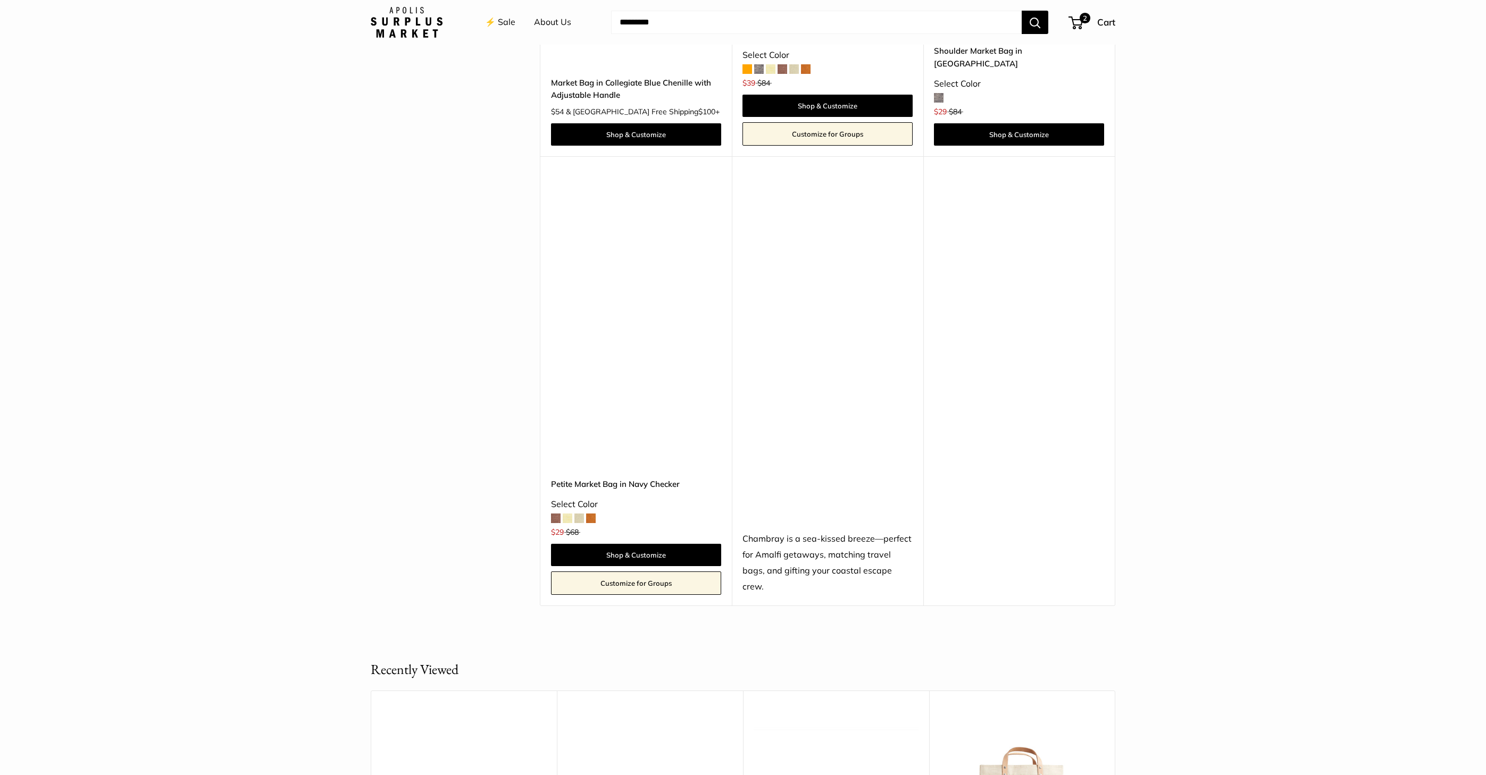
scroll to position [2836, 0]
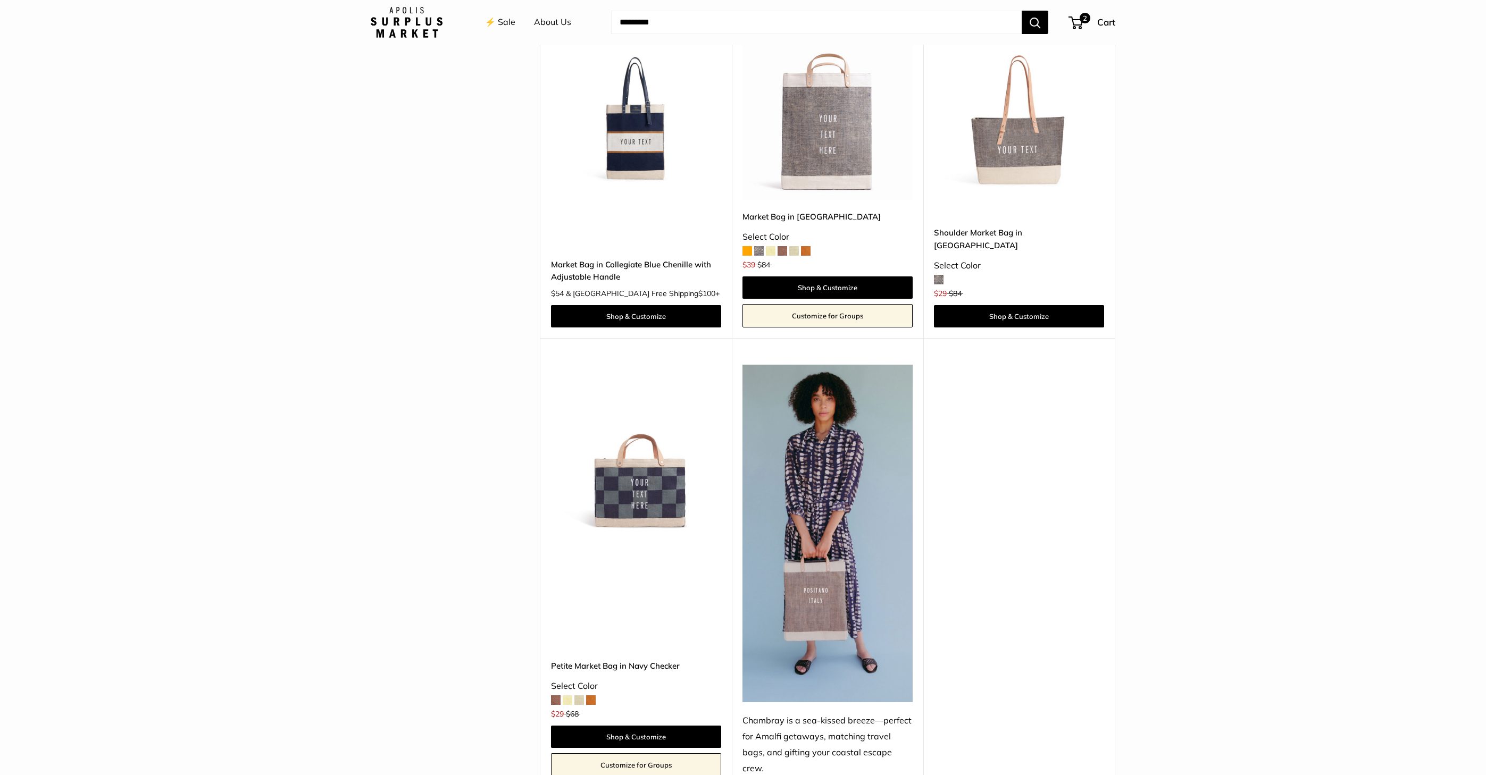
click at [0, 0] on img at bounding box center [0, 0] width 0 height 0
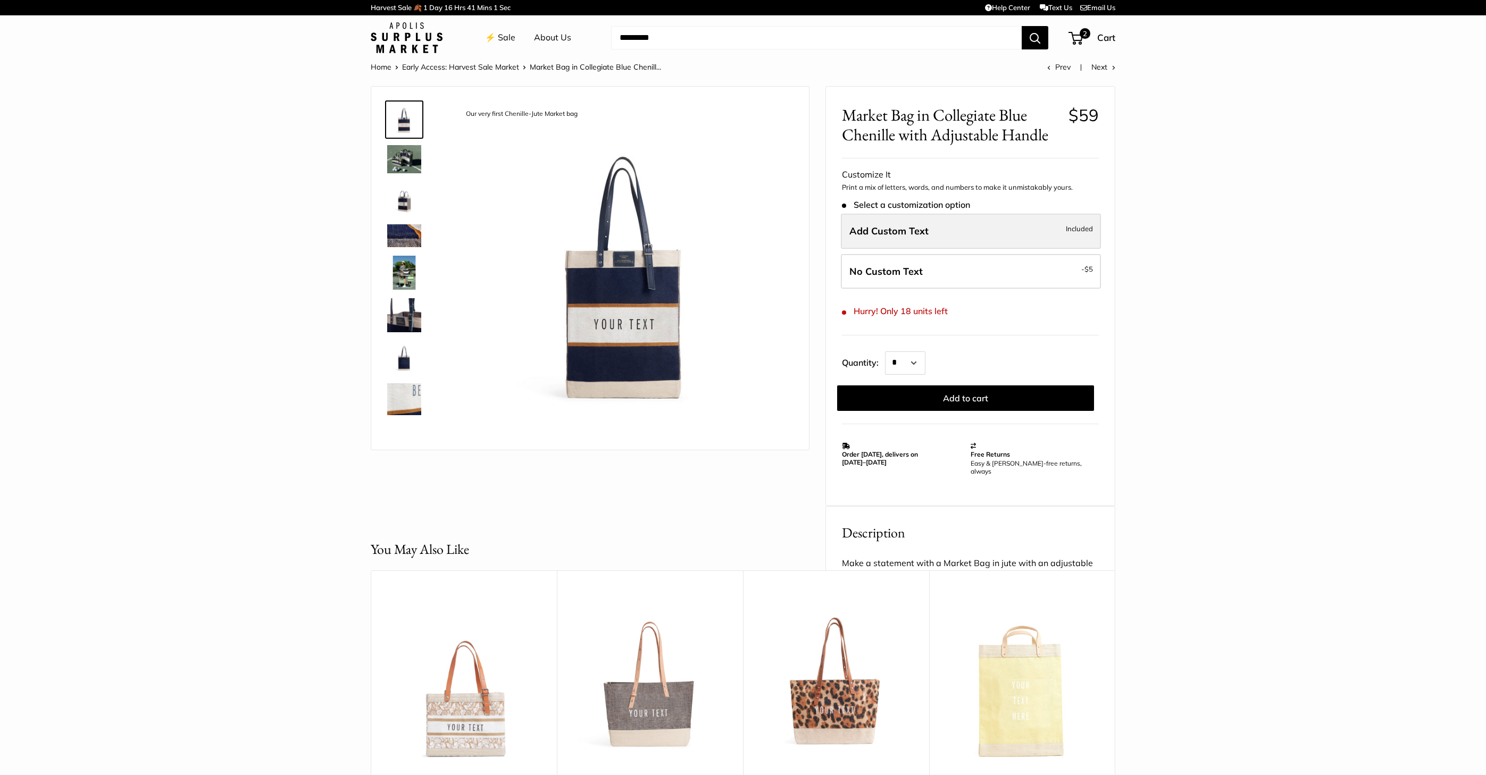
click at [952, 240] on label "Add Custom Text Included" at bounding box center [971, 231] width 260 height 35
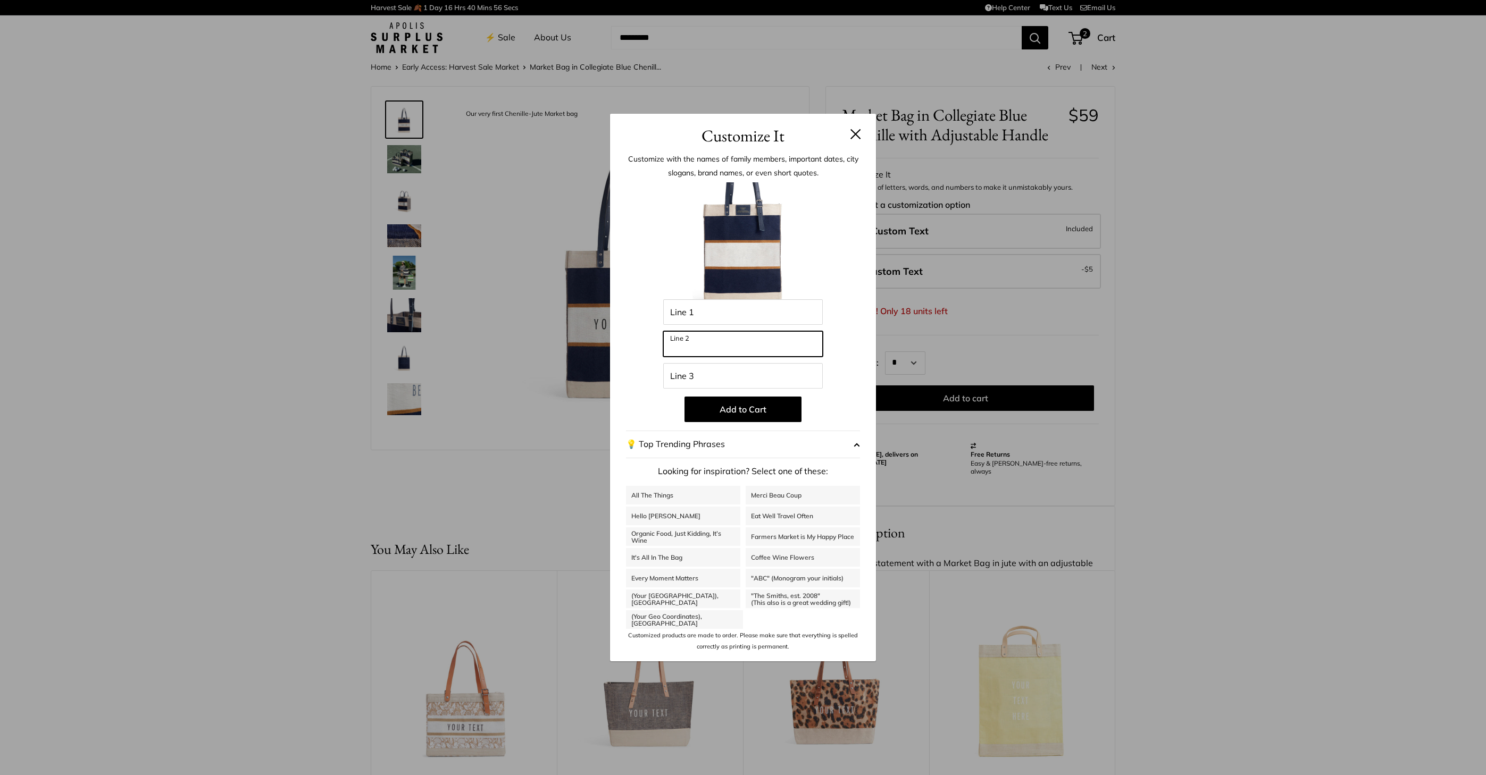
click at [794, 350] on input "Line 2" at bounding box center [743, 344] width 160 height 26
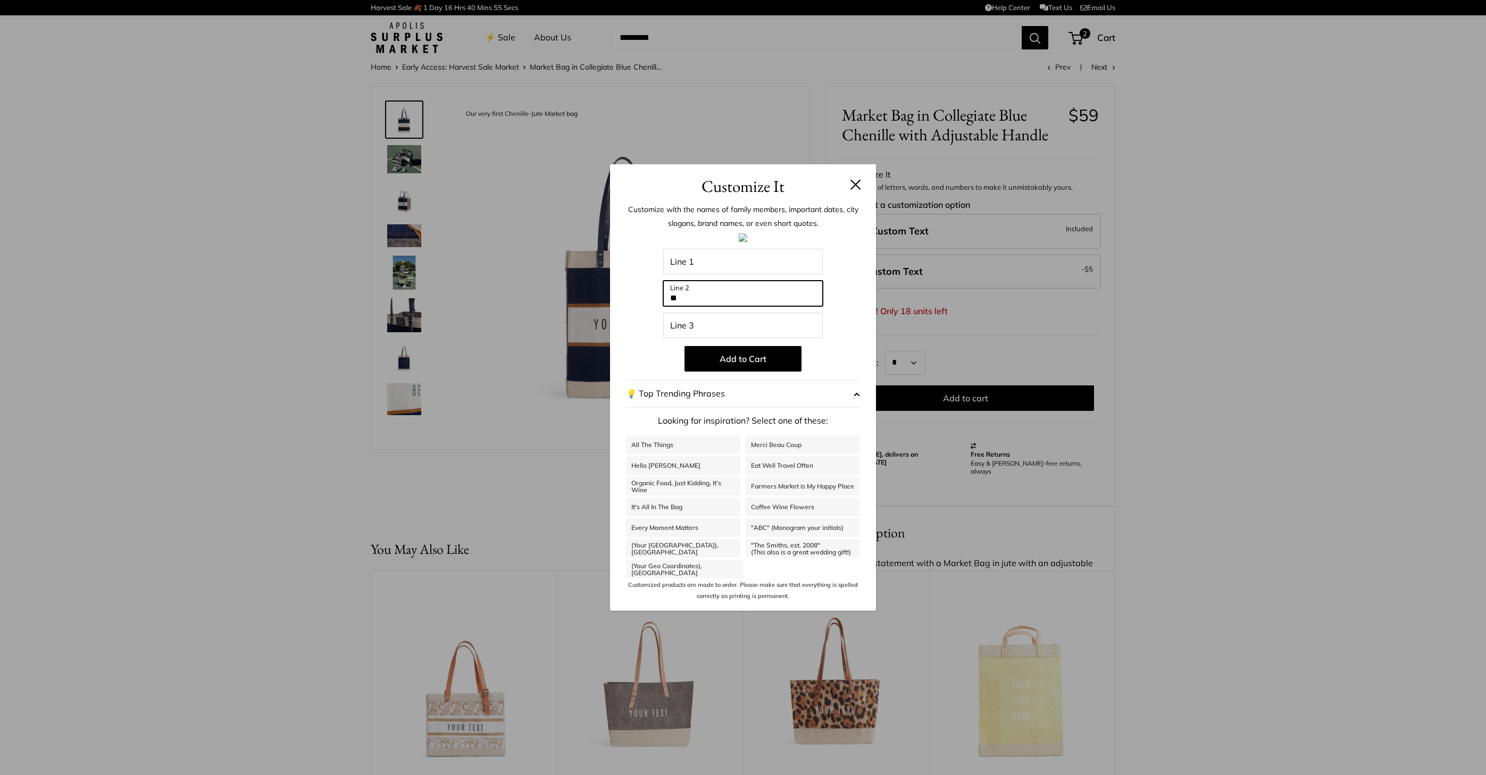
type input "**"
click at [759, 274] on input "Line 1" at bounding box center [743, 262] width 160 height 26
type input "**"
click at [853, 186] on button at bounding box center [855, 184] width 11 height 11
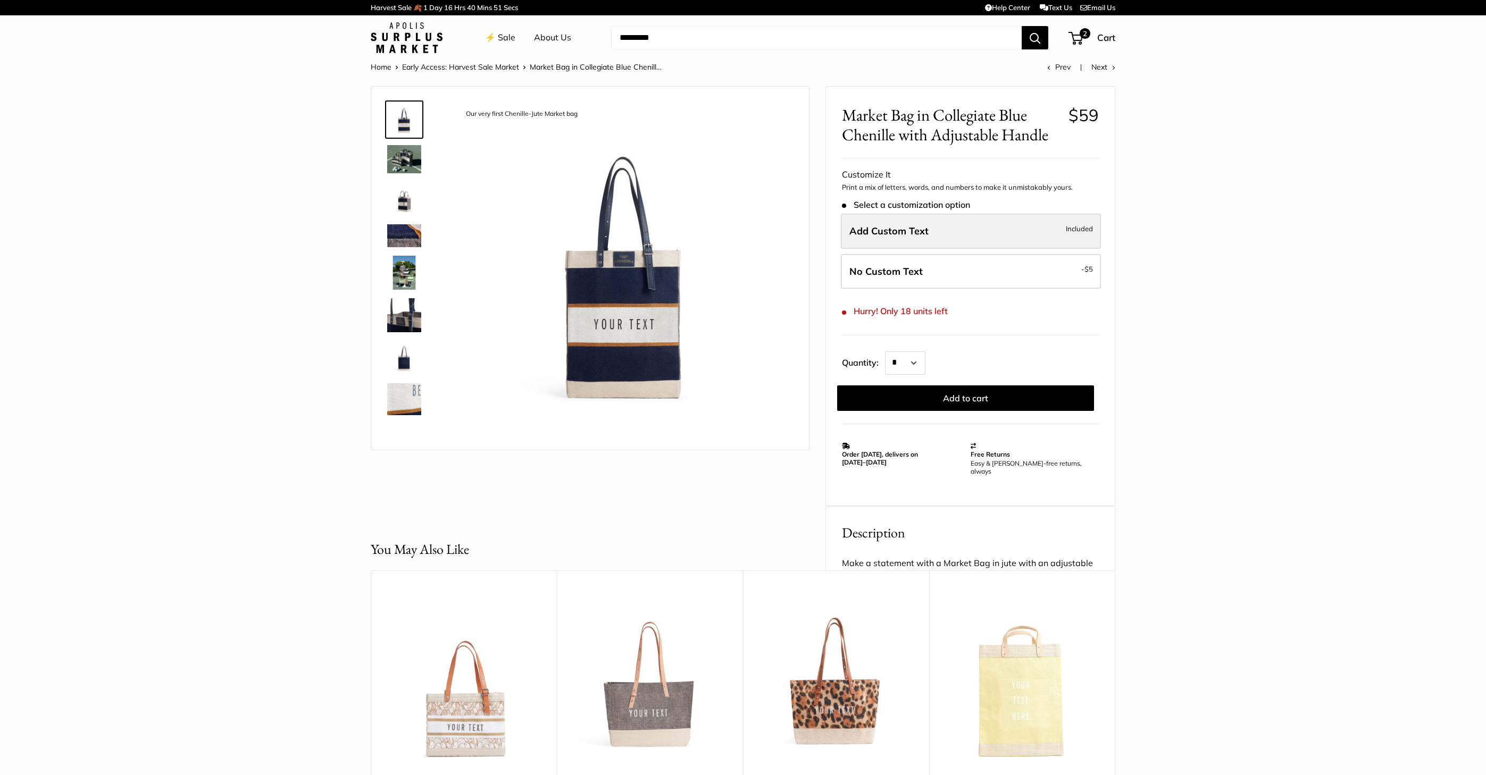
click at [919, 232] on span "Add Custom Text" at bounding box center [888, 231] width 79 height 12
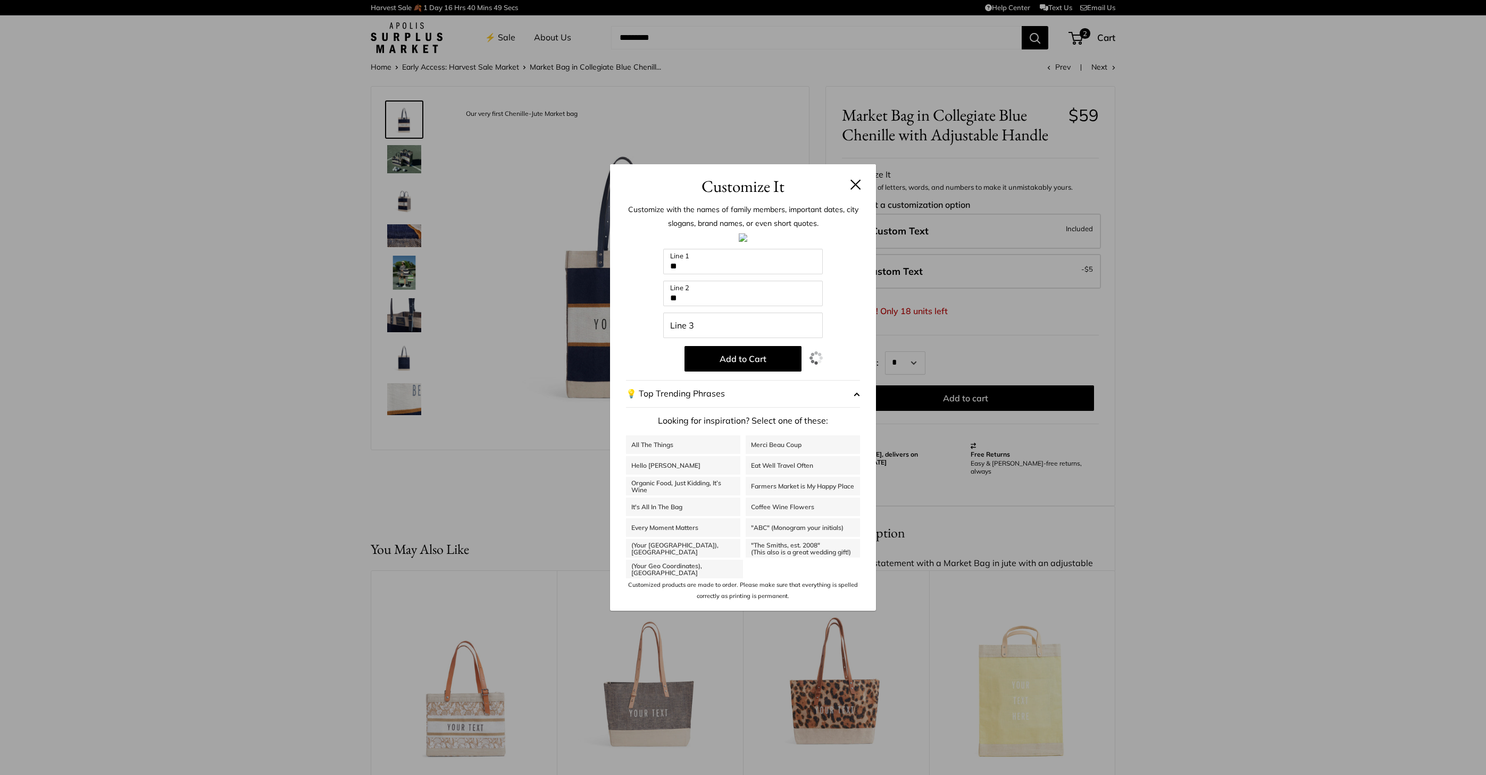
click at [859, 185] on button at bounding box center [855, 184] width 11 height 11
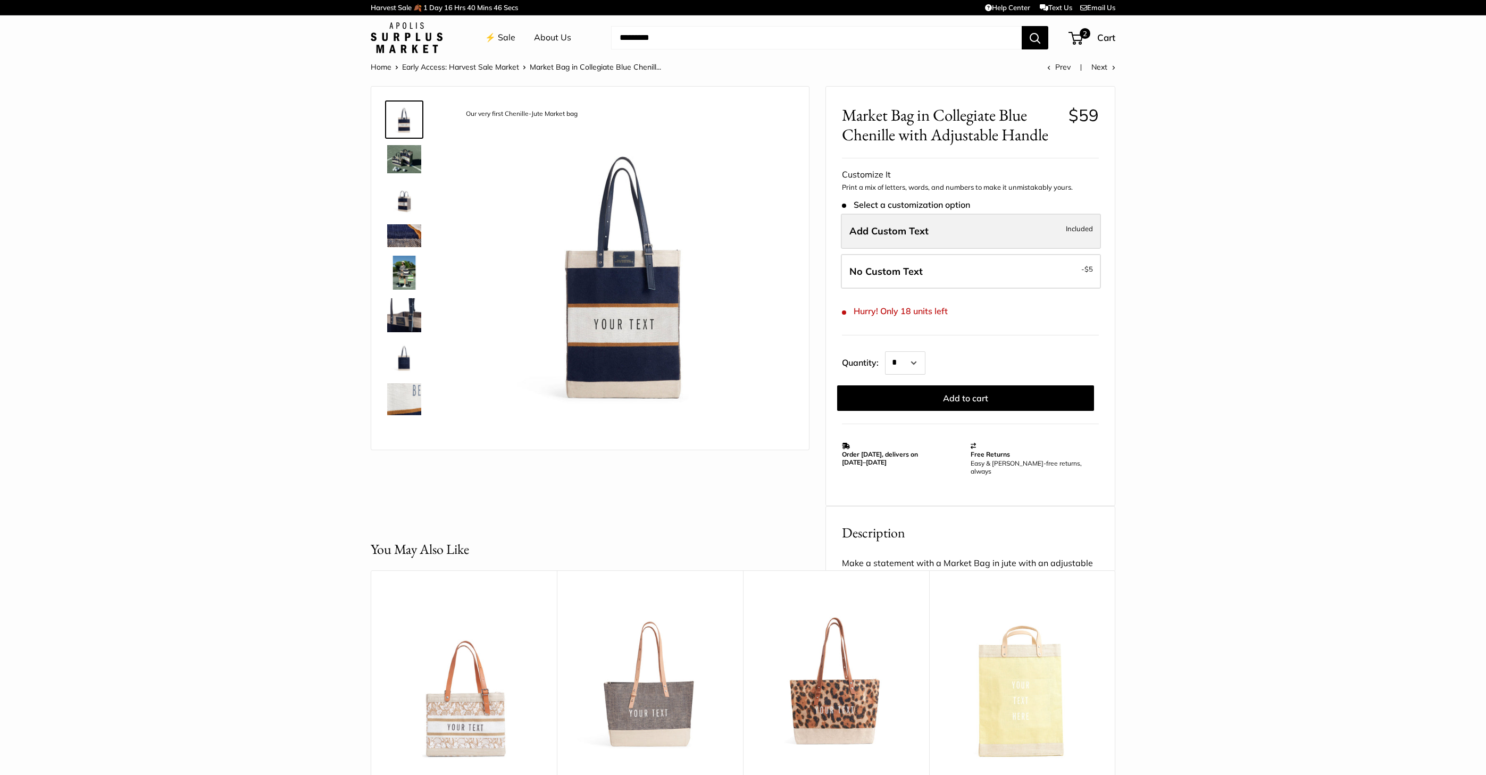
click at [875, 233] on span "Add Custom Text" at bounding box center [888, 231] width 79 height 12
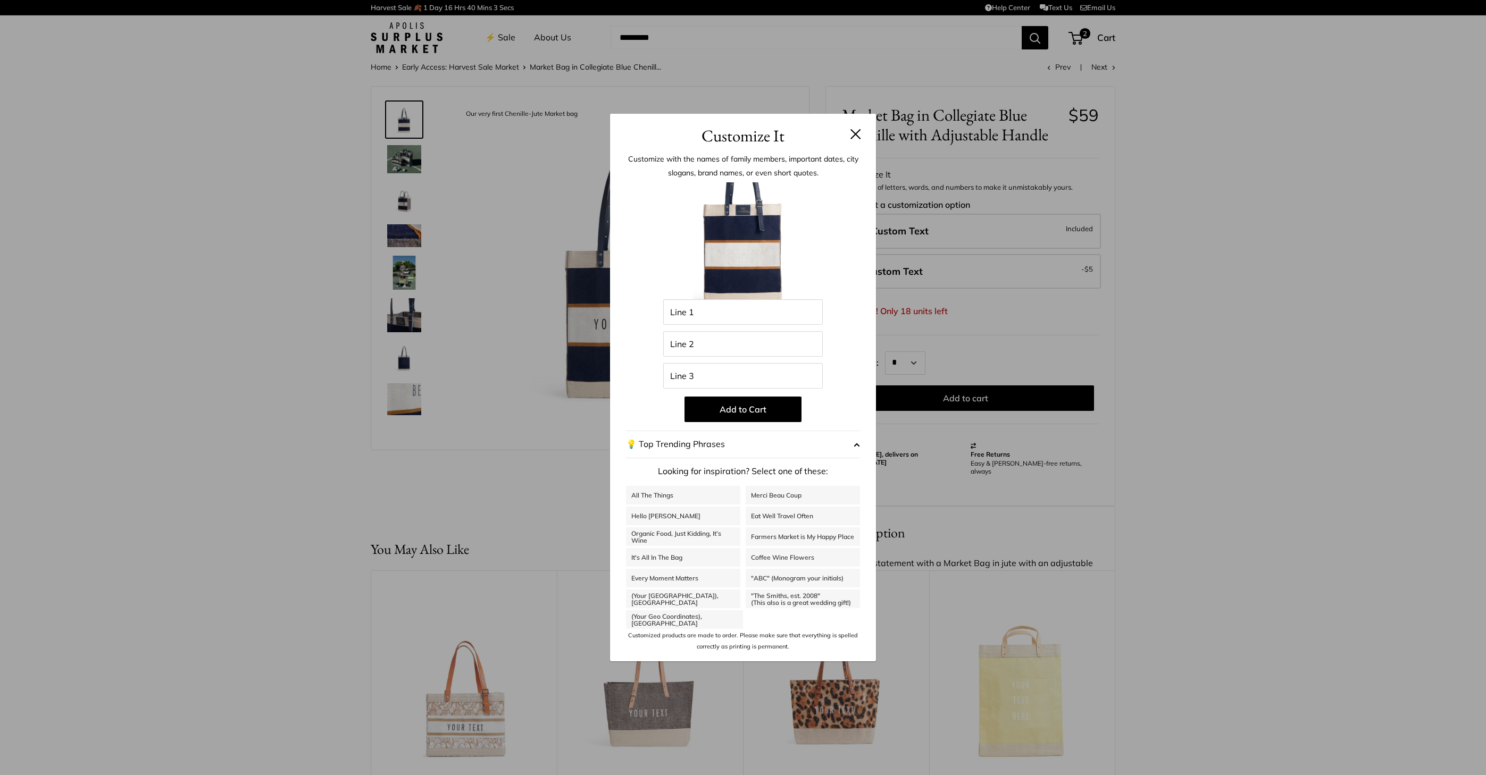
click at [868, 137] on header "Customize It" at bounding box center [743, 131] width 266 height 35
click at [857, 135] on button at bounding box center [855, 134] width 11 height 11
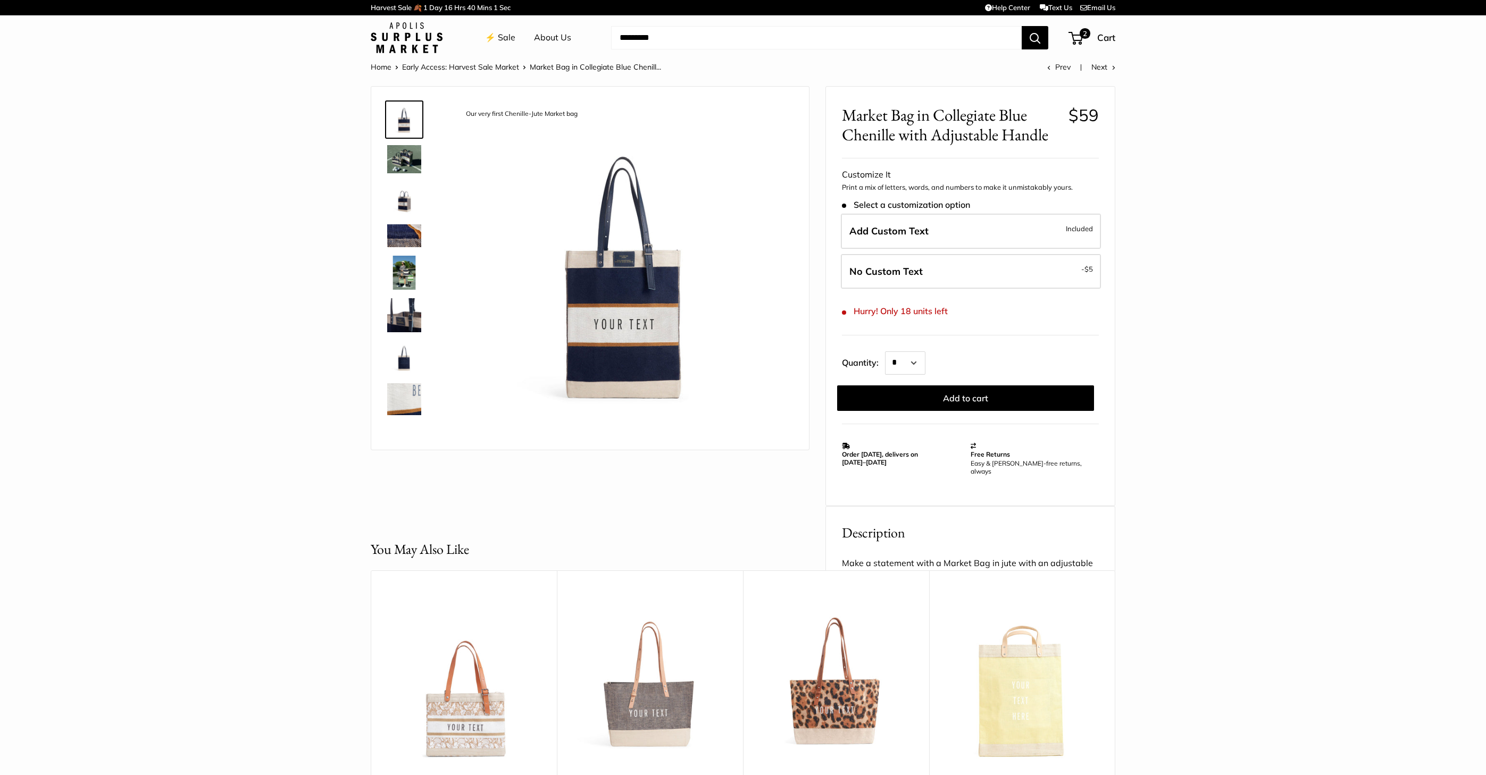
click at [499, 37] on link "⚡️ Sale" at bounding box center [500, 38] width 30 height 16
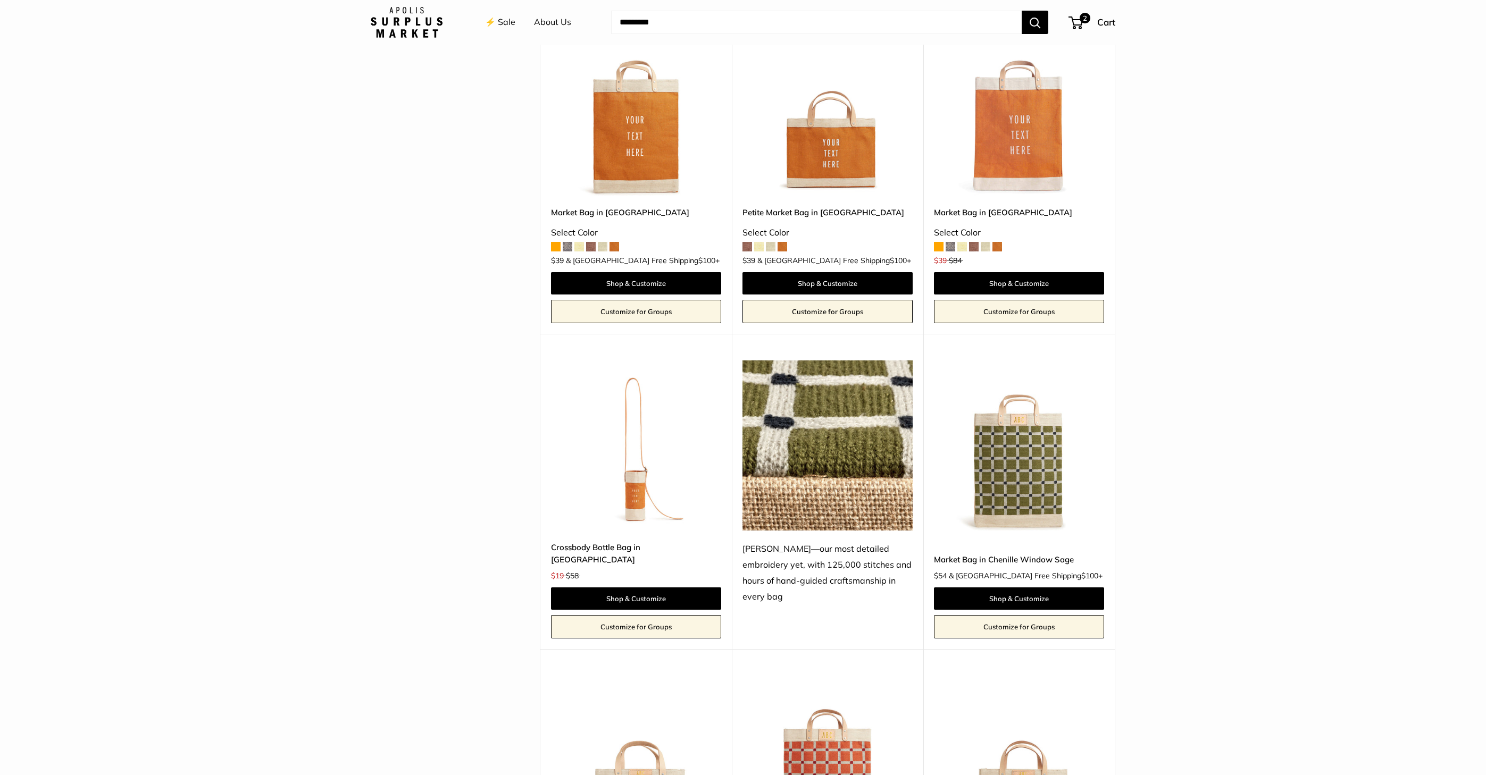
scroll to position [1904, 0]
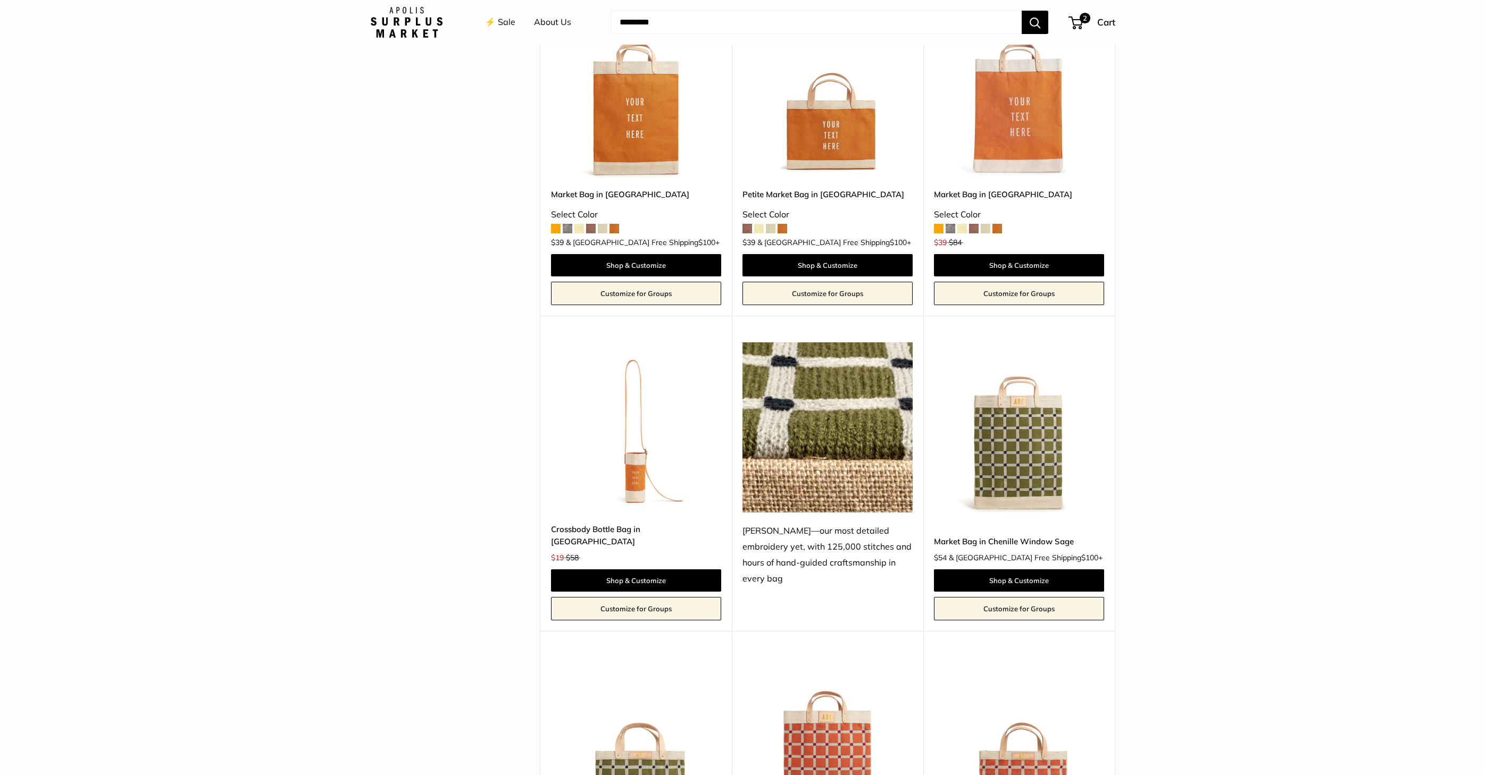
click at [0, 0] on img at bounding box center [0, 0] width 0 height 0
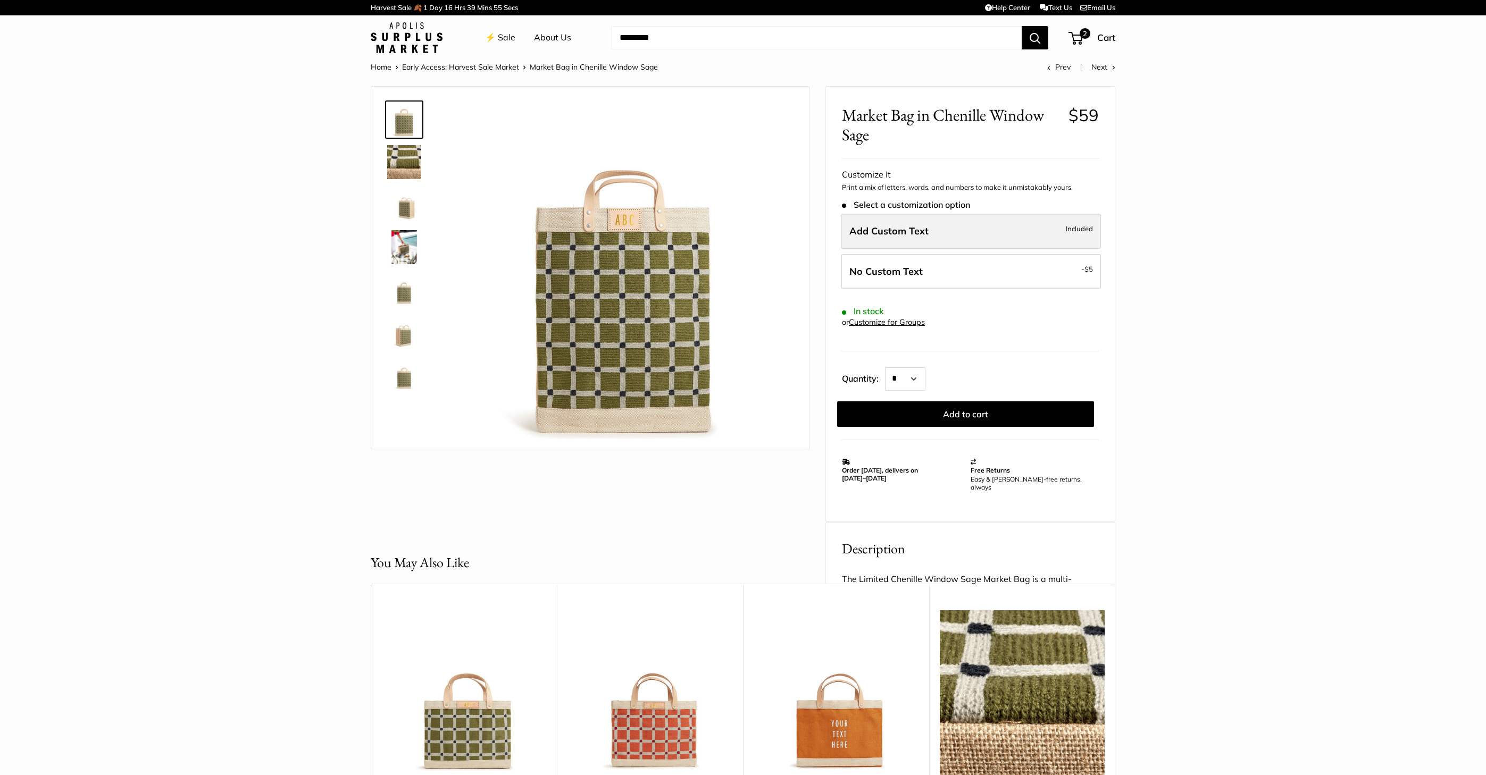
click at [912, 233] on span "Add Custom Text" at bounding box center [888, 231] width 79 height 12
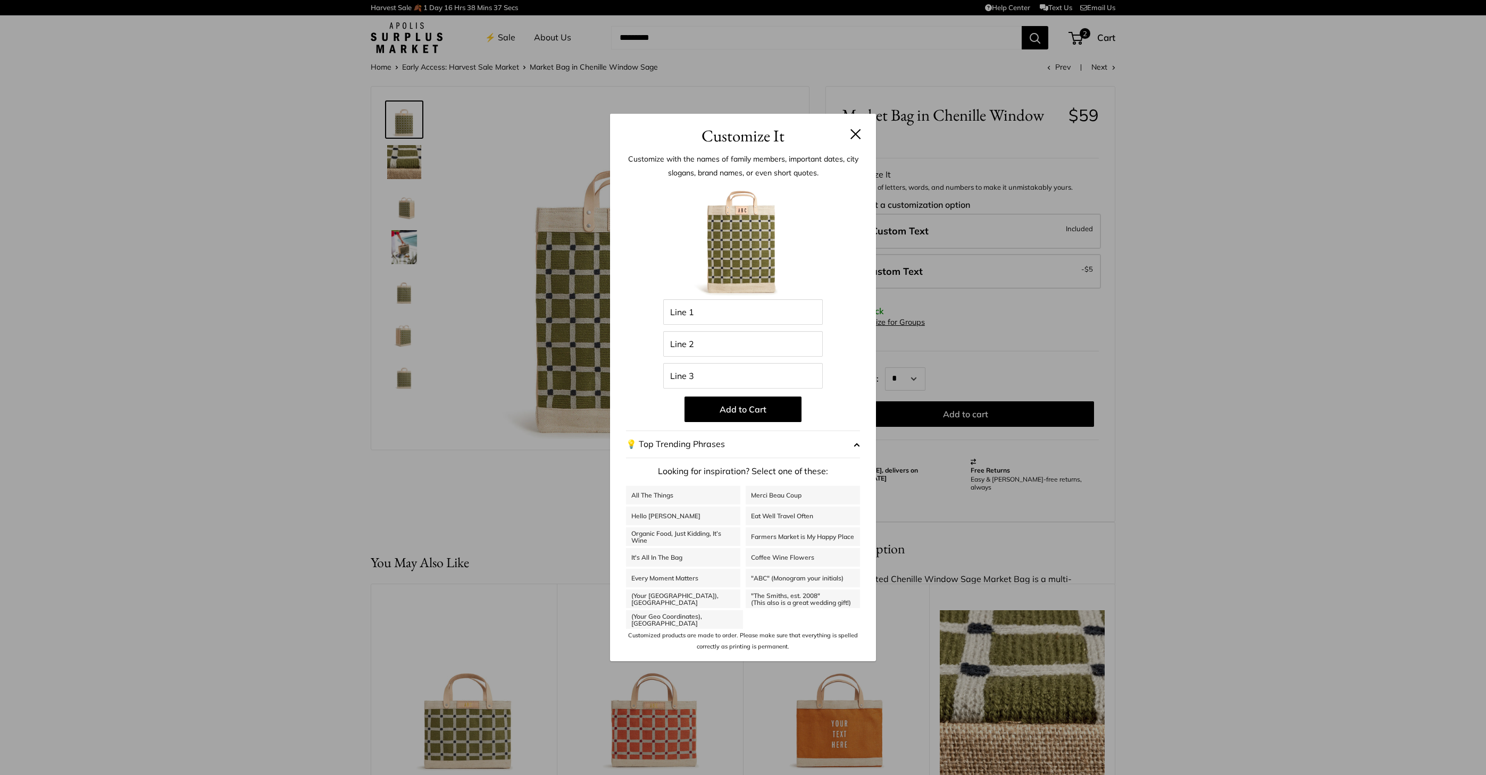
click at [859, 135] on button at bounding box center [855, 134] width 11 height 11
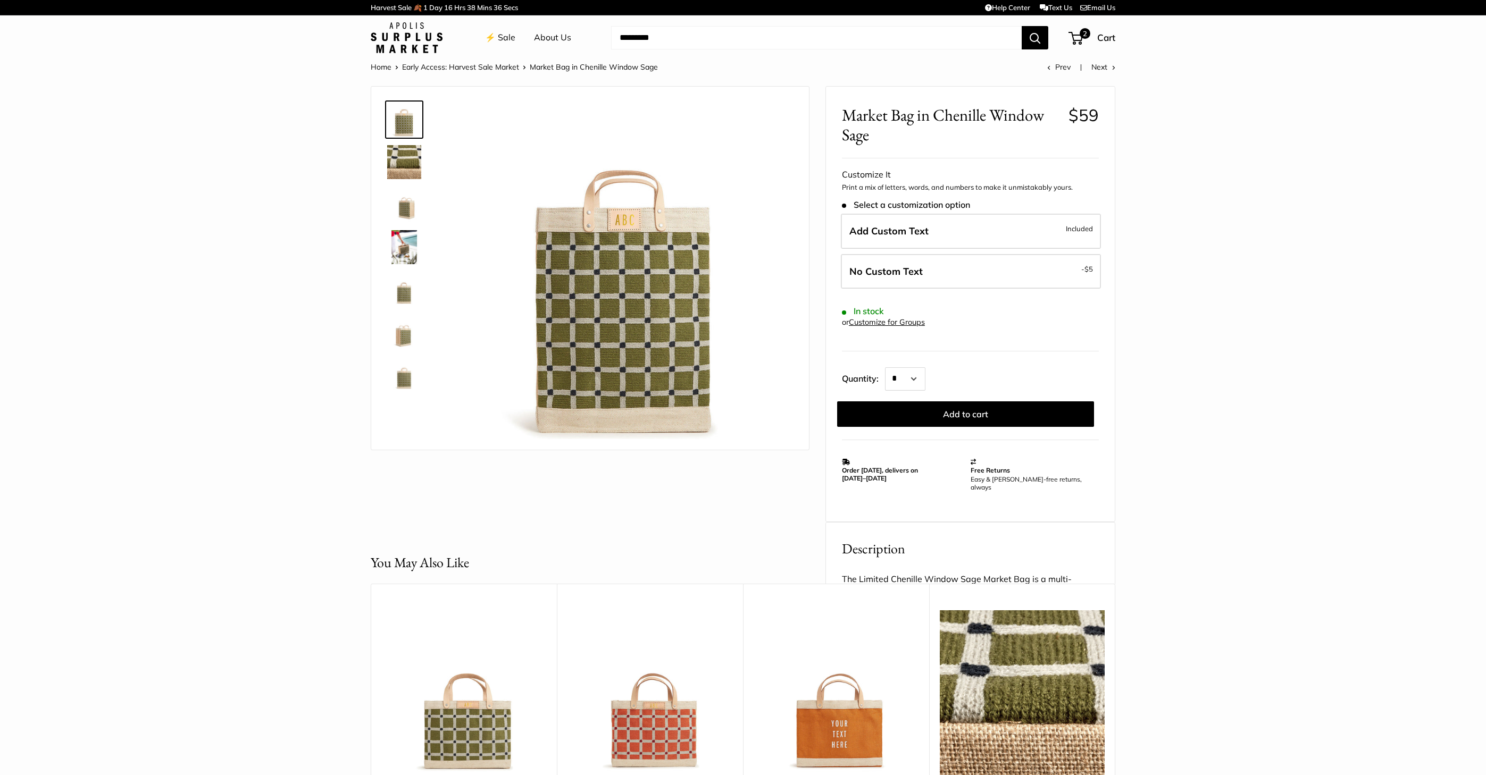
click at [506, 37] on link "⚡️ Sale" at bounding box center [500, 38] width 30 height 16
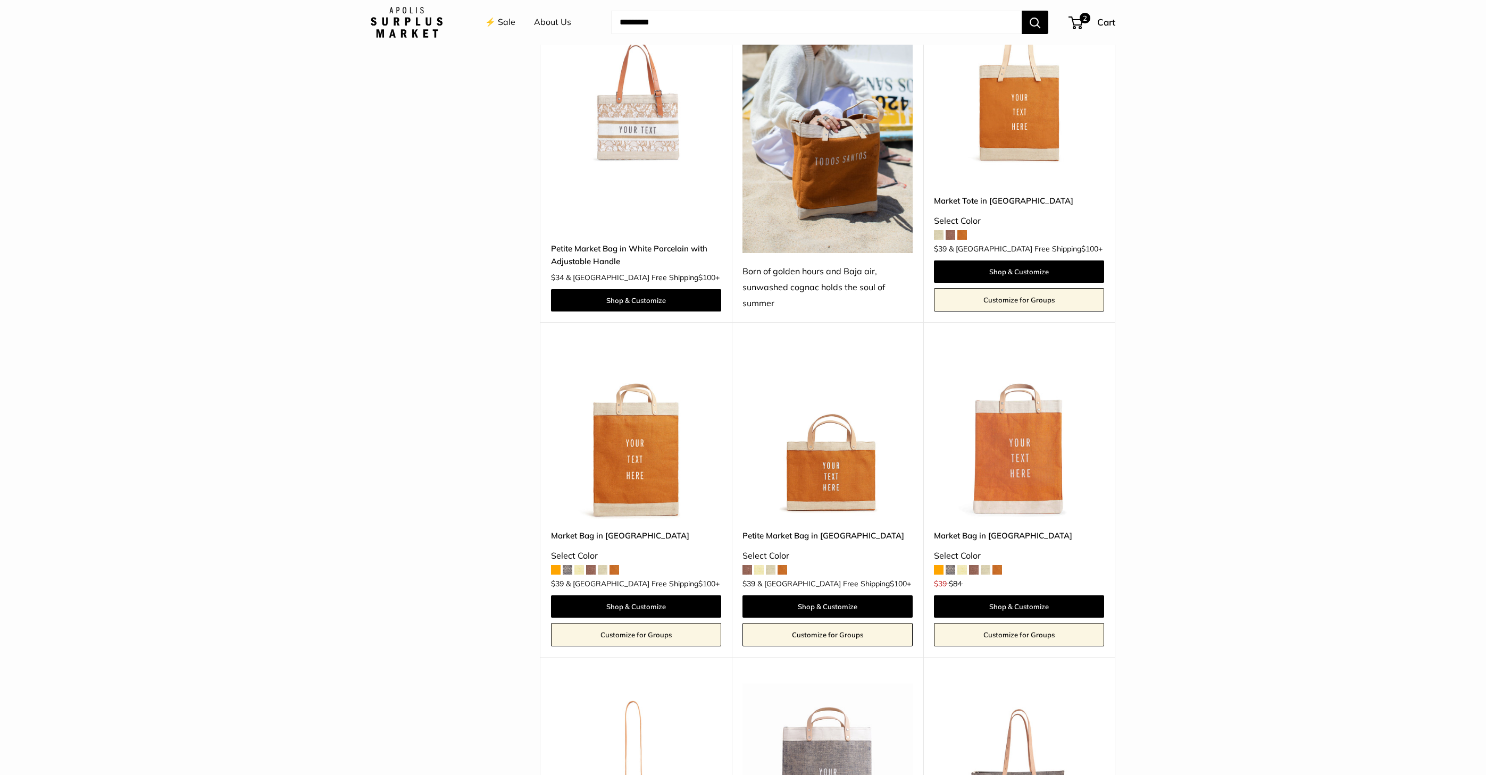
scroll to position [1556, 0]
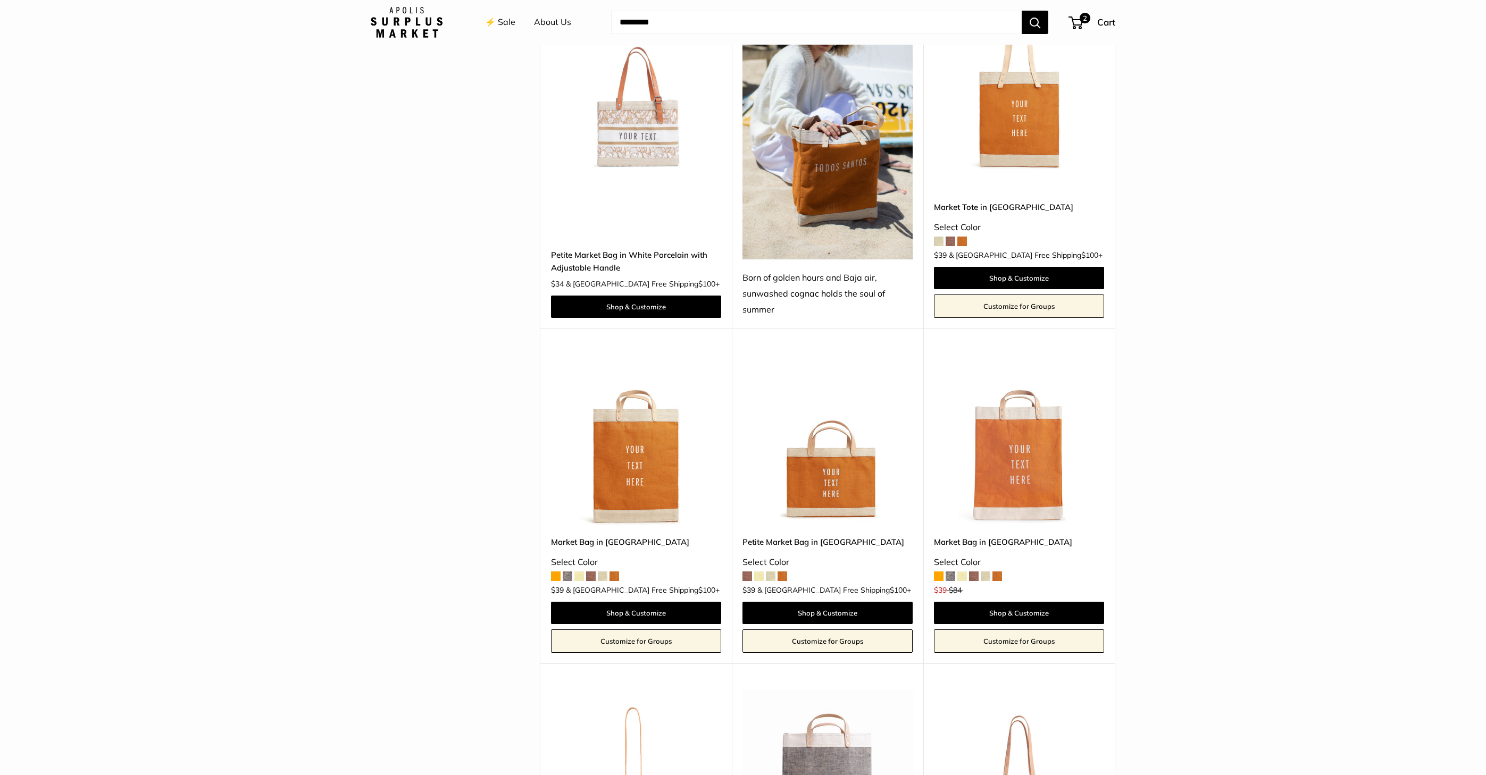
click at [0, 0] on img at bounding box center [0, 0] width 0 height 0
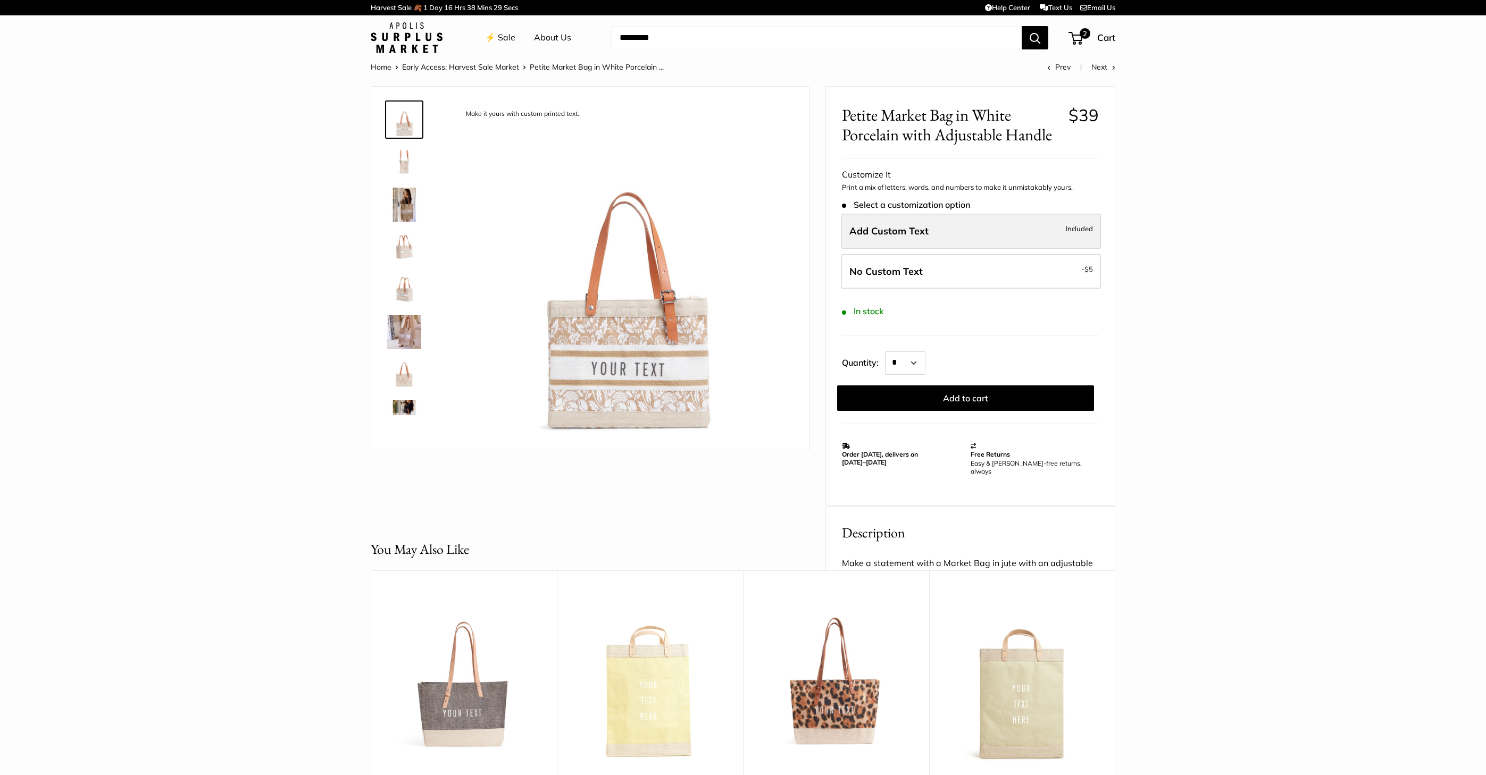
click at [940, 239] on label "Add Custom Text Included" at bounding box center [971, 231] width 260 height 35
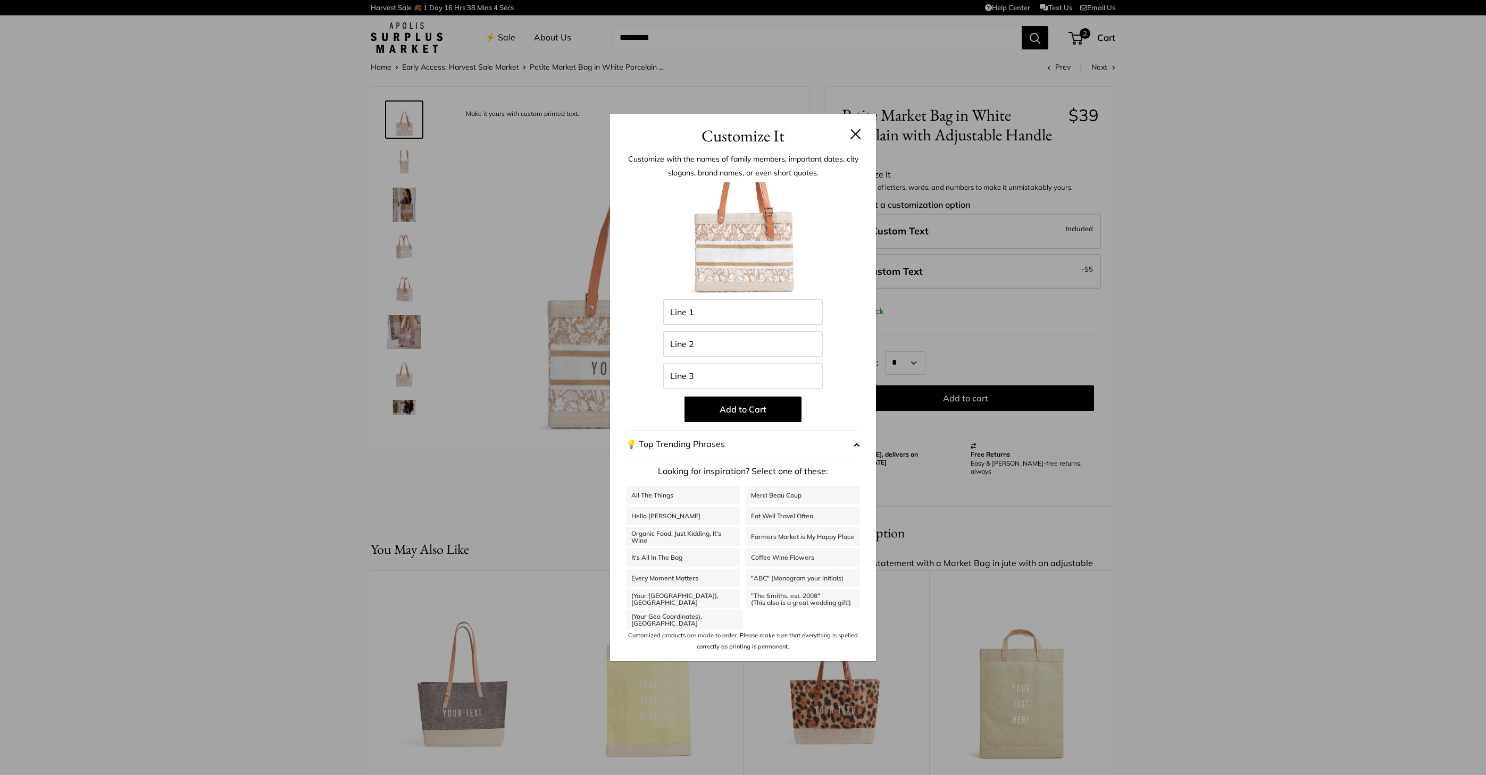
click at [864, 142] on header "Customize It" at bounding box center [743, 131] width 266 height 35
click at [859, 138] on button at bounding box center [855, 134] width 11 height 11
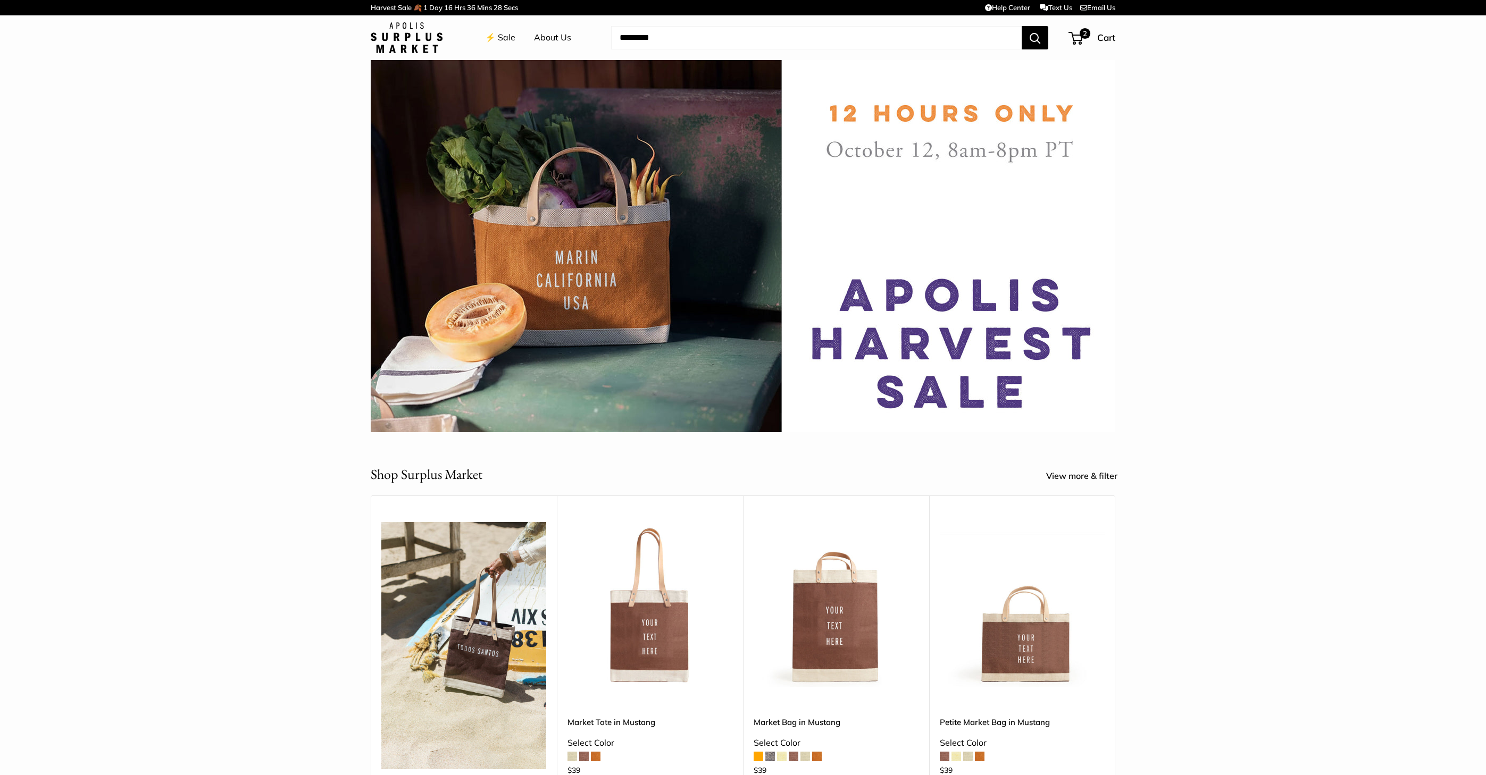
click at [508, 34] on link "⚡️ Sale" at bounding box center [500, 38] width 30 height 16
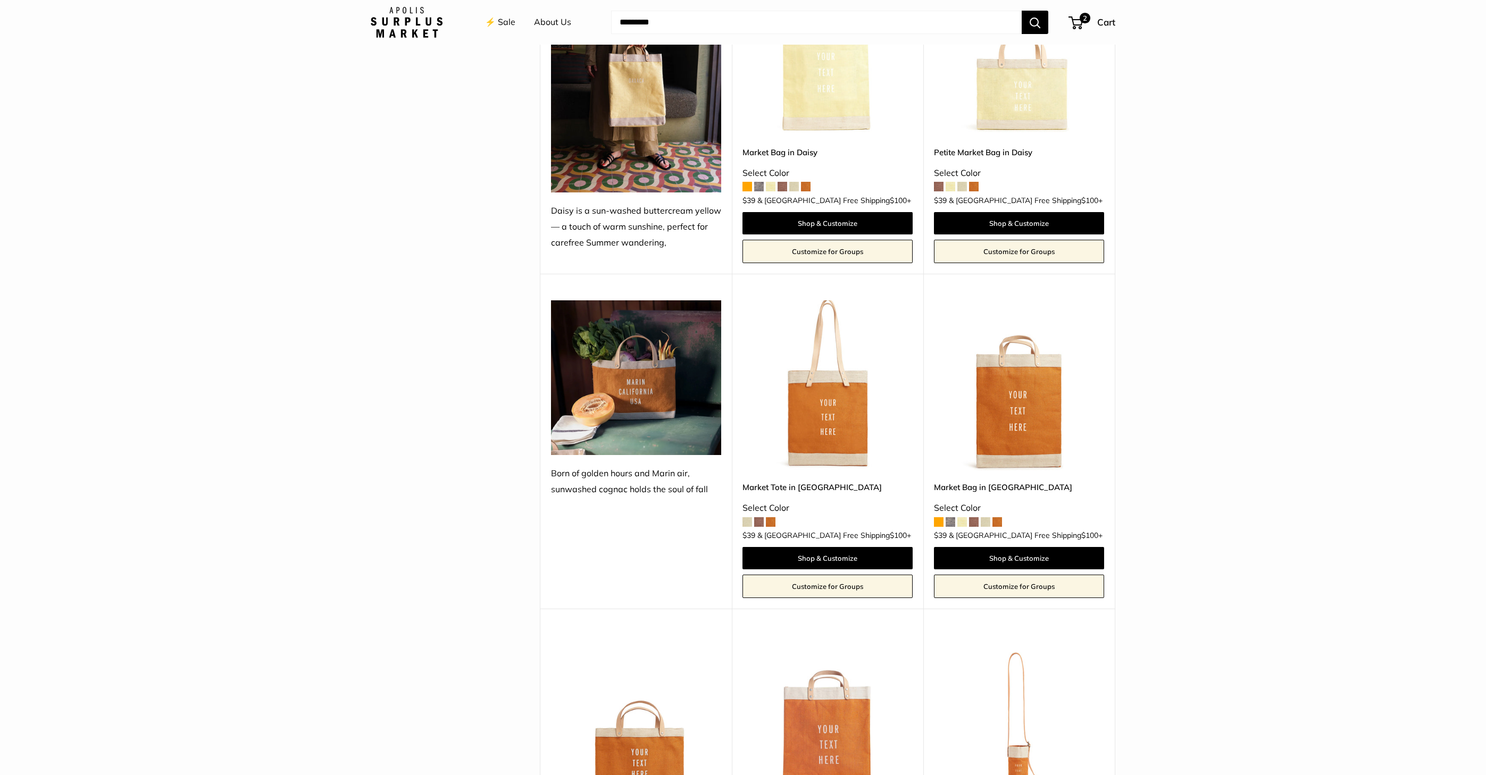
scroll to position [1258, 0]
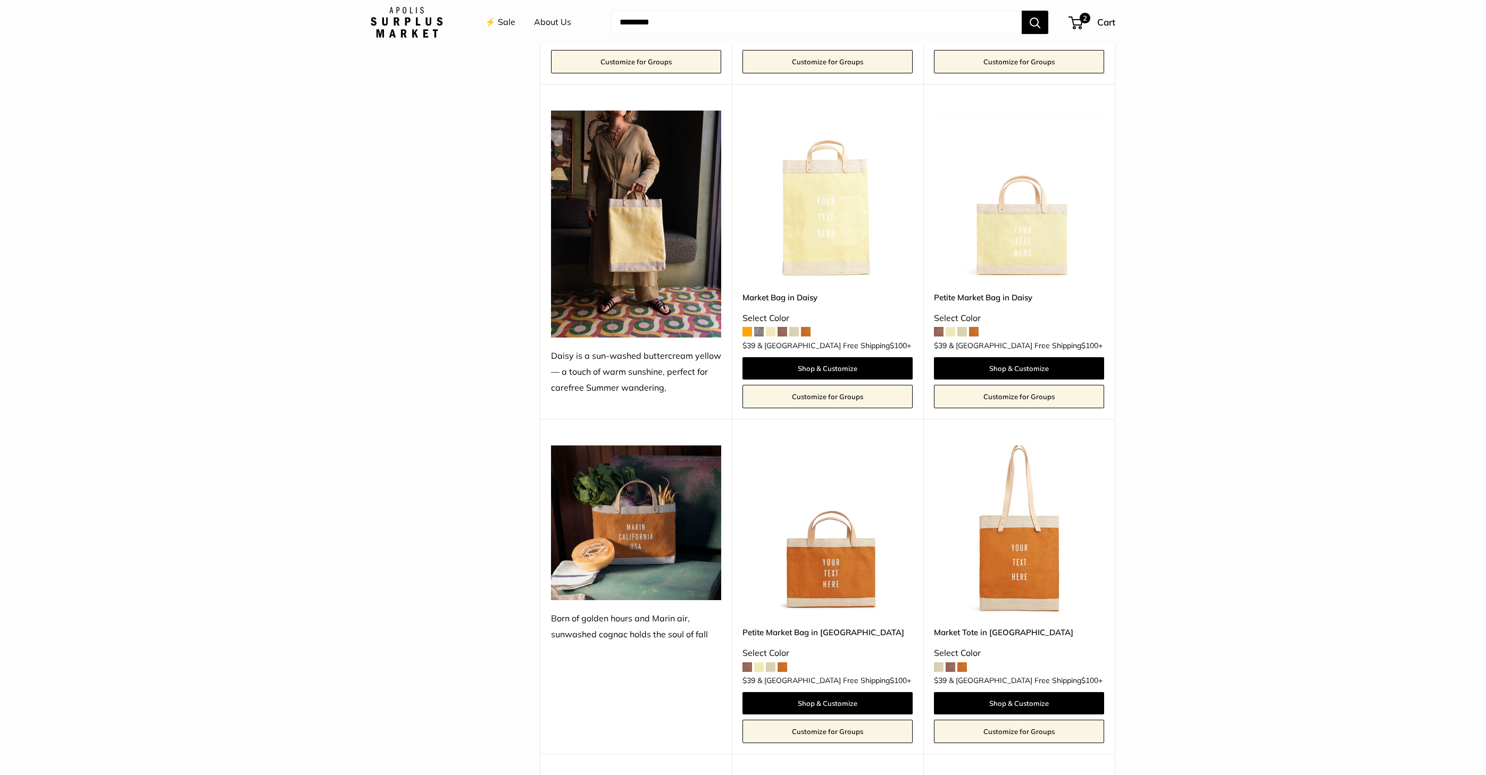
scroll to position [1120, 0]
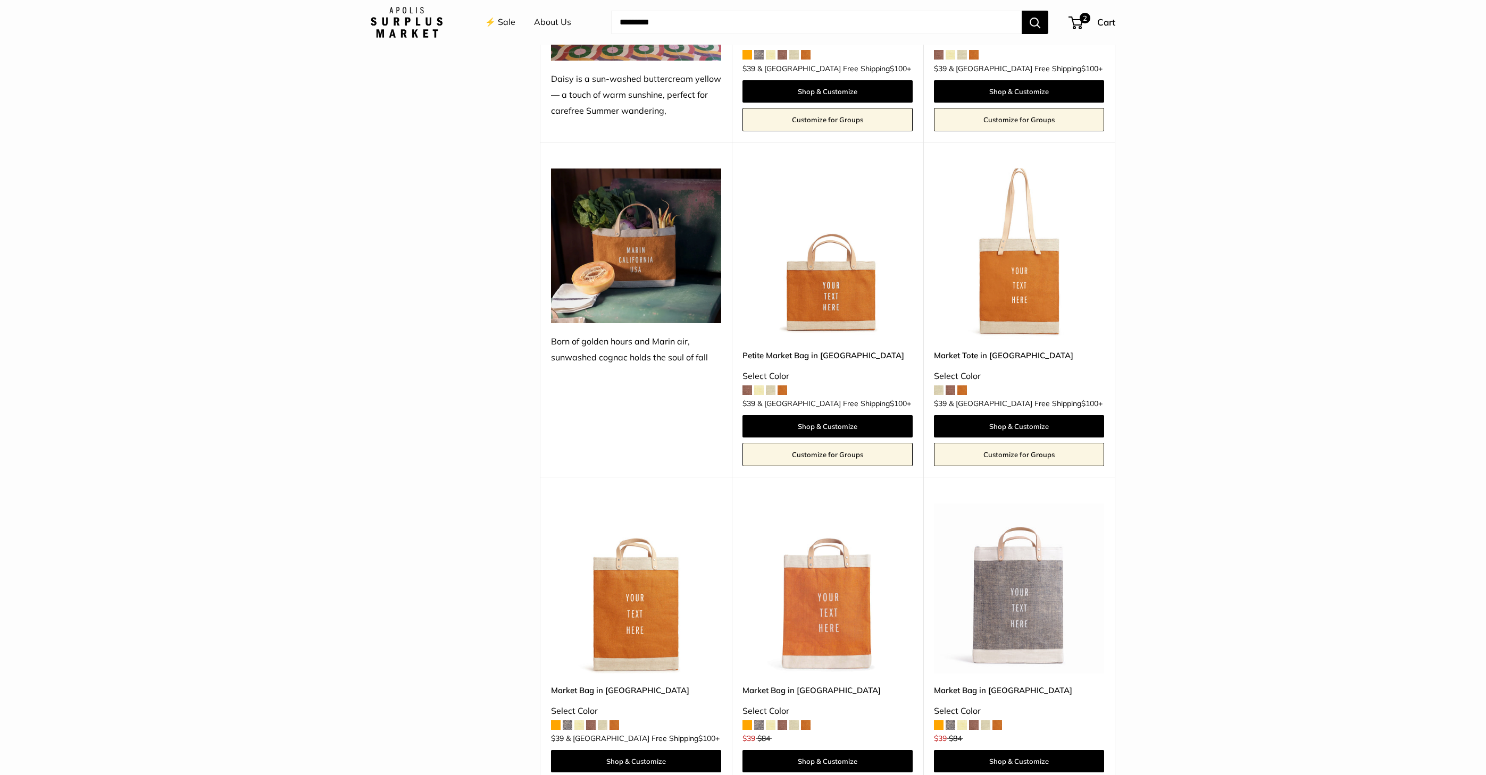
scroll to position [1182, 0]
